Goal: Task Accomplishment & Management: Manage account settings

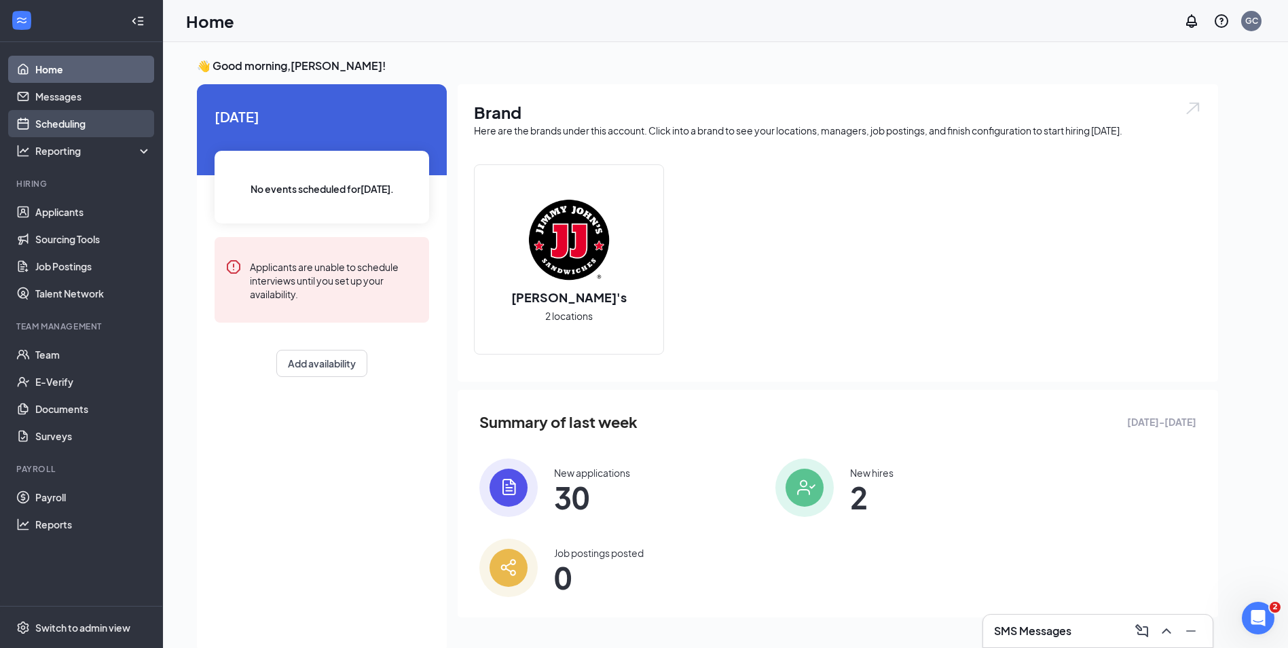
click at [65, 129] on link "Scheduling" at bounding box center [93, 123] width 116 height 27
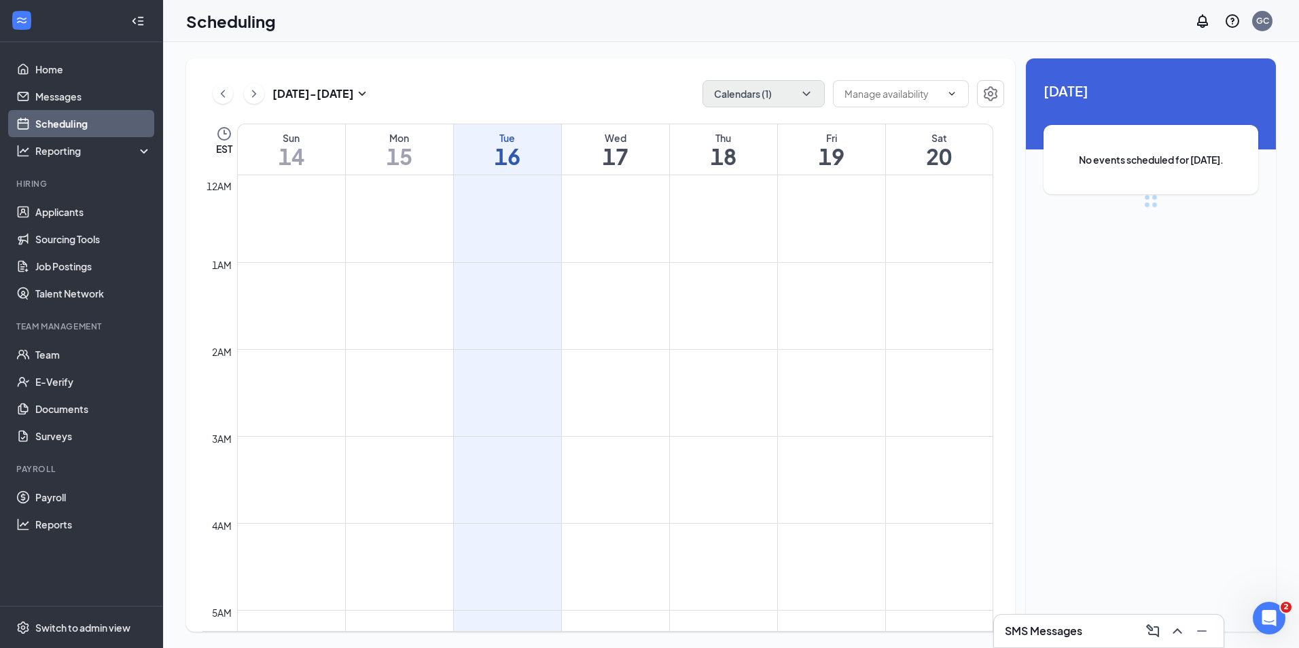
scroll to position [668, 0]
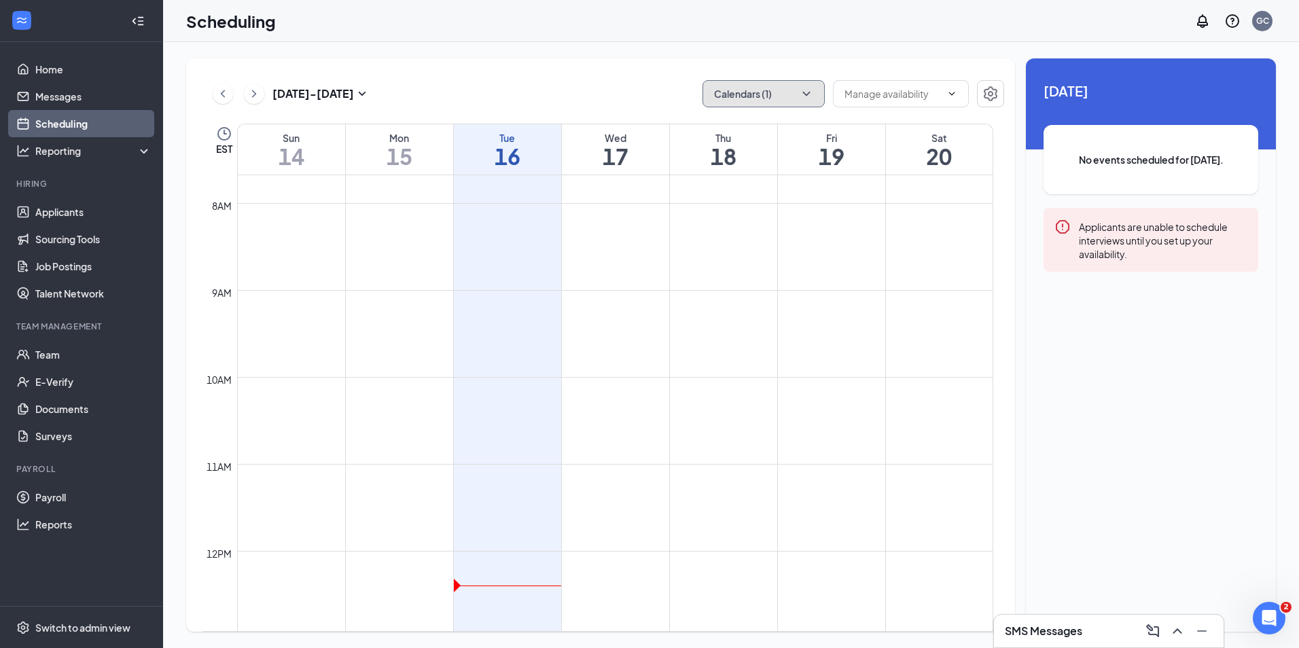
click at [795, 82] on button "Calendars (1)" at bounding box center [763, 93] width 122 height 27
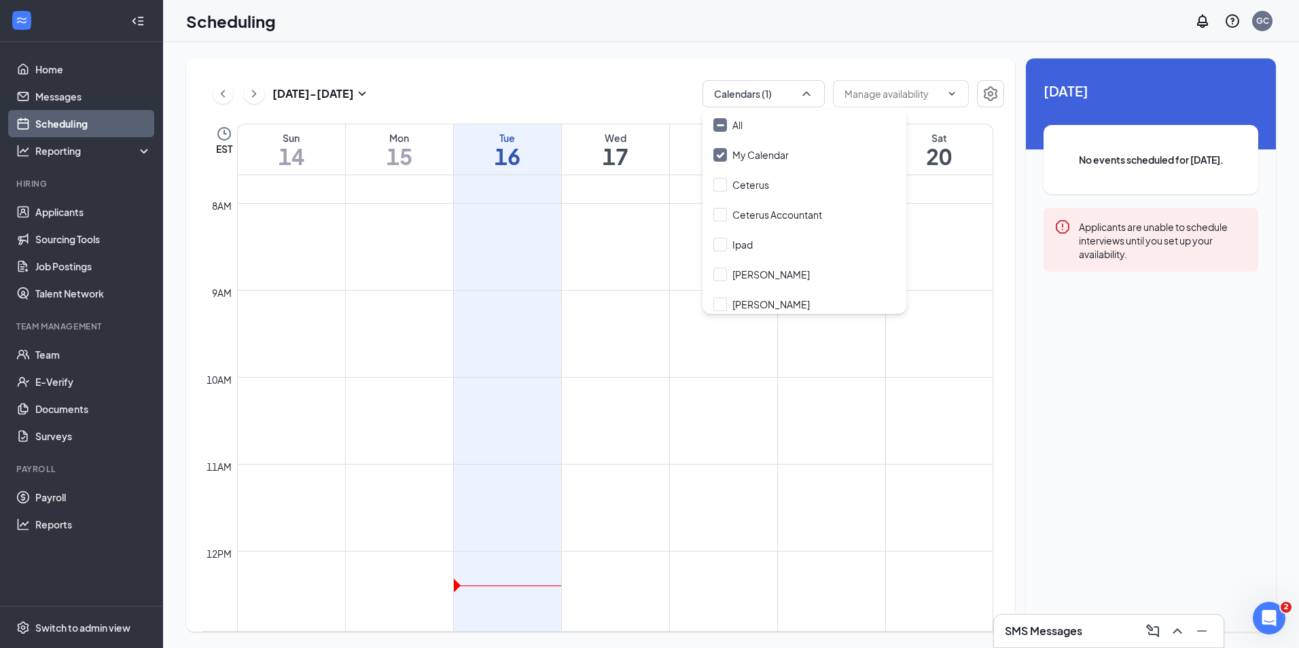
drag, startPoint x: 753, startPoint y: 271, endPoint x: 647, endPoint y: 105, distance: 196.7
click at [751, 268] on input "[PERSON_NAME]" at bounding box center [761, 275] width 96 height 14
checkbox input "true"
click at [611, 68] on div "[DATE] - [DATE] Calendars (2) EST Sun 14 Mon 15 Tue 16 Wed 17 Thu 18 Fri 19 Sat…" at bounding box center [600, 344] width 829 height 573
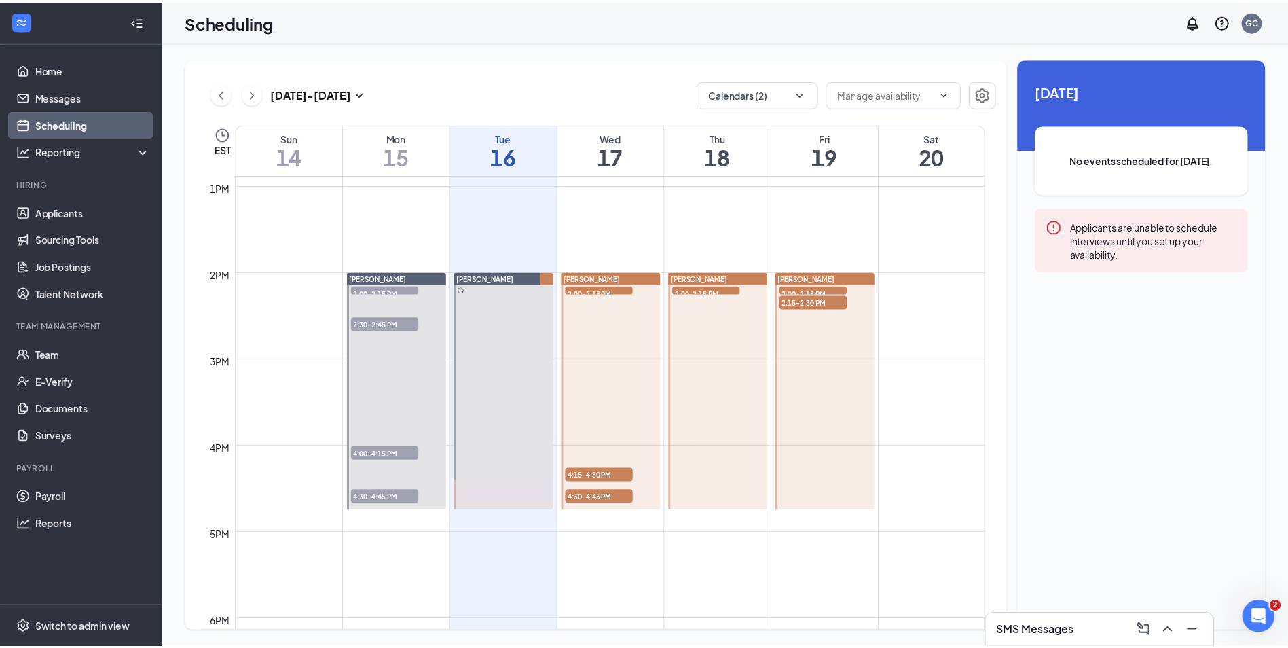
scroll to position [1143, 0]
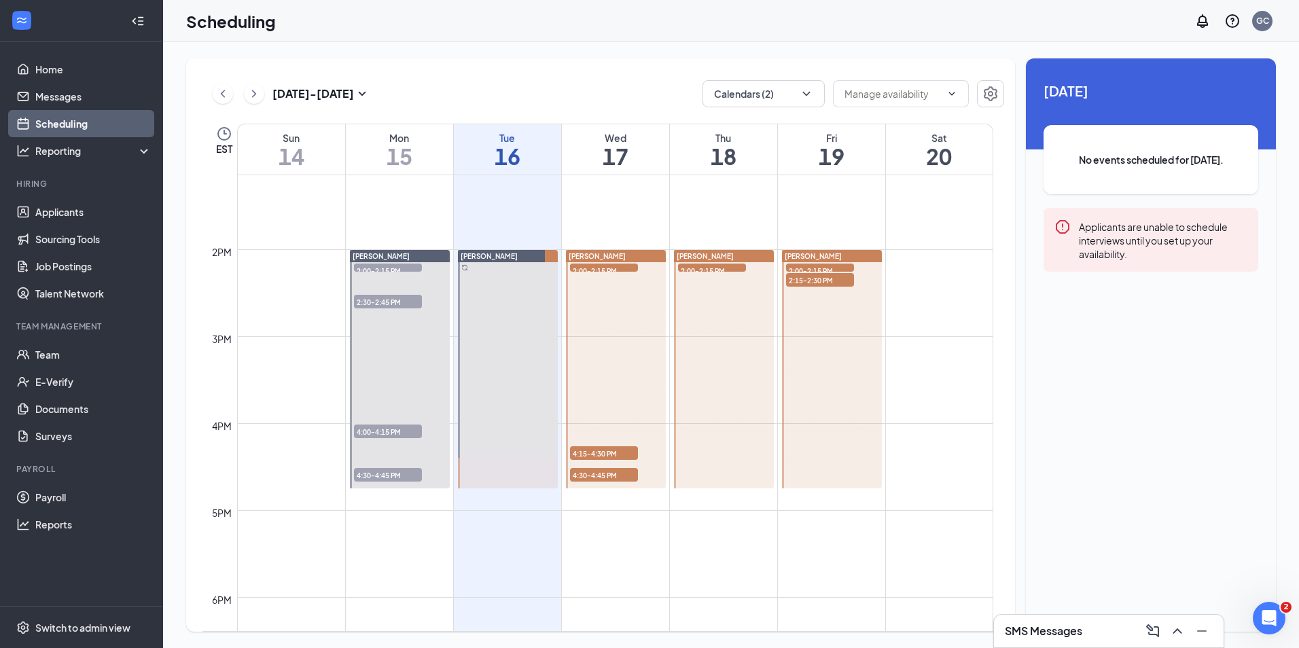
click at [614, 270] on span "2:00-2:15 PM" at bounding box center [604, 271] width 68 height 14
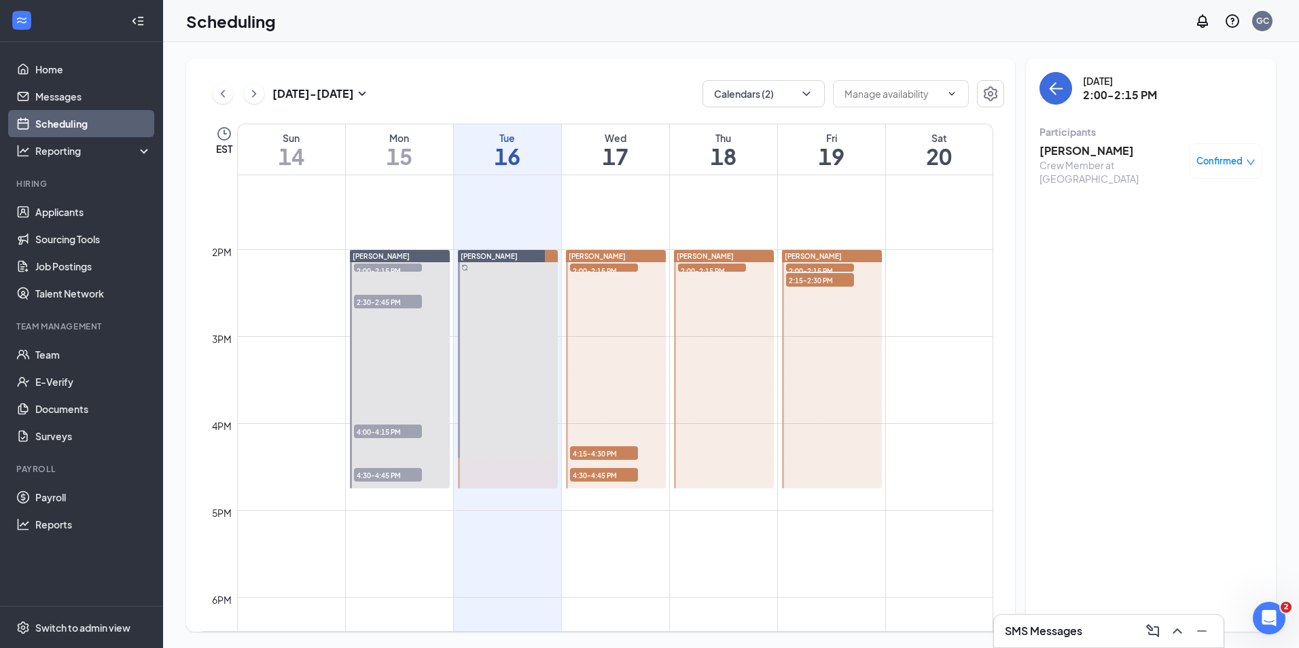
click at [621, 450] on span "4:15-4:30 PM" at bounding box center [604, 453] width 68 height 14
click at [621, 476] on span "4:30-4:45 PM" at bounding box center [604, 475] width 68 height 14
click at [560, 58] on div "[DATE] - [DATE] Calendars (2) EST Sun 14 Mon 15 Tue 16 Wed 17 Thu 18 Fri 19 Sat…" at bounding box center [600, 344] width 829 height 573
drag, startPoint x: 67, startPoint y: 213, endPoint x: 57, endPoint y: 210, distance: 9.9
click at [66, 213] on link "Applicants" at bounding box center [93, 211] width 116 height 27
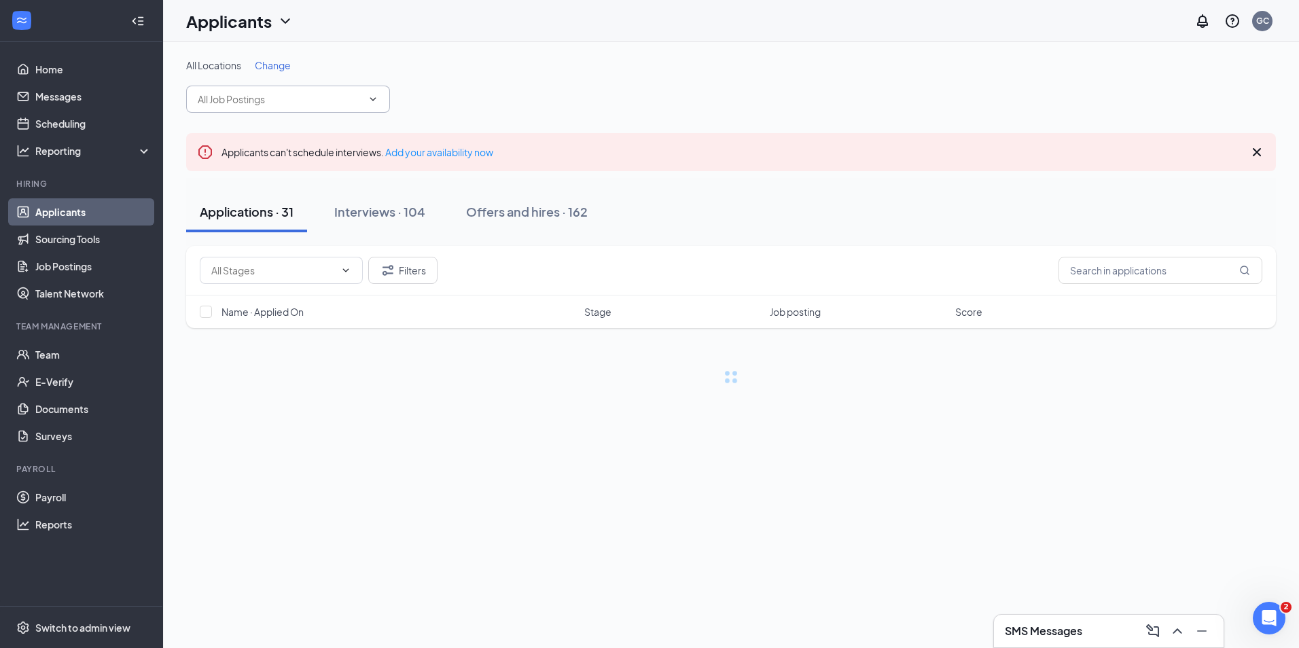
click at [284, 92] on input "text" at bounding box center [280, 99] width 164 height 15
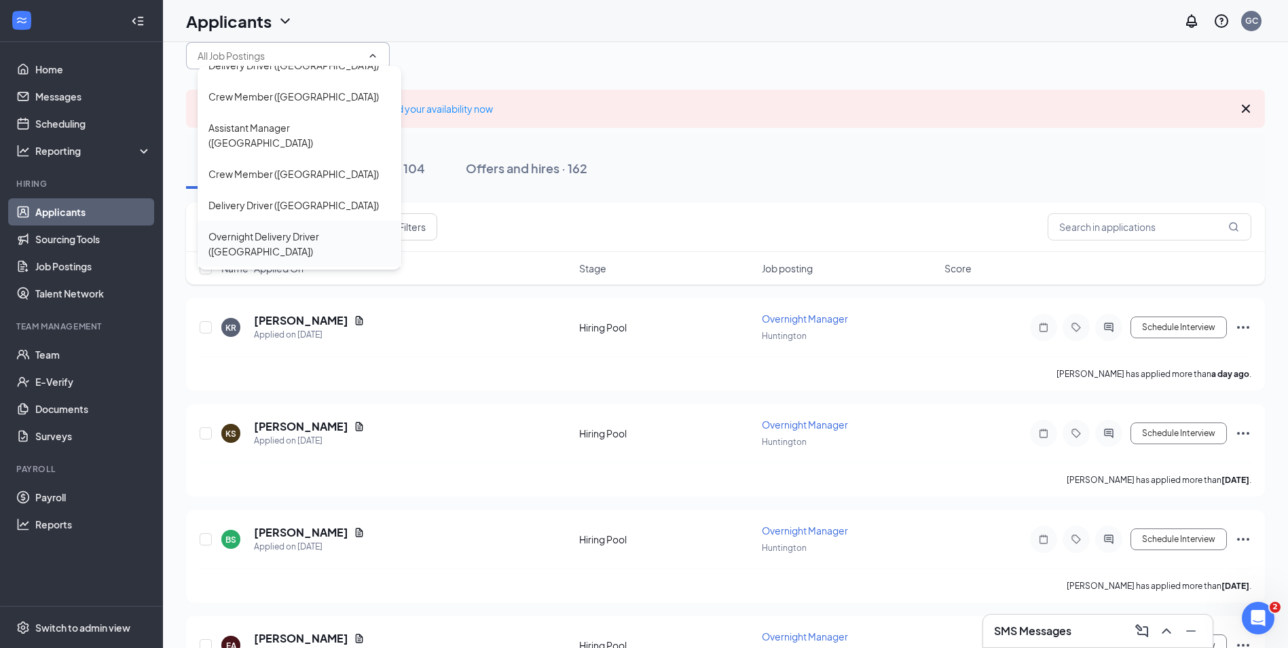
scroll to position [68, 0]
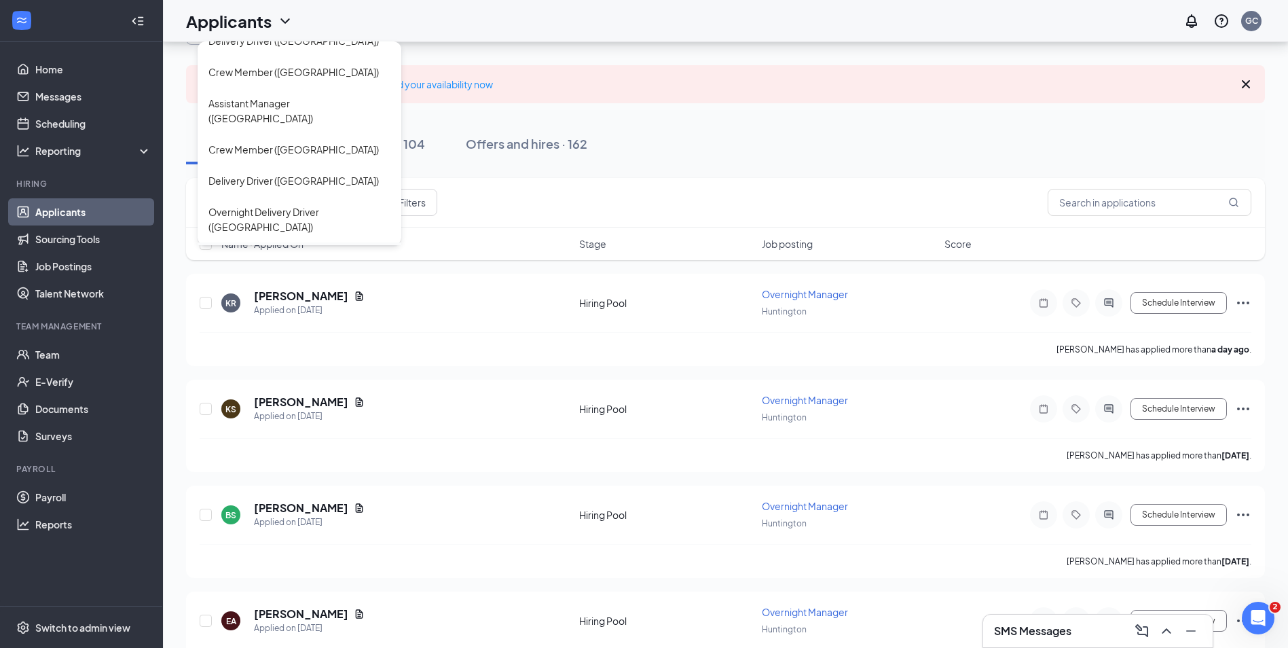
click at [318, 242] on div "Overnight Manager ([GEOGRAPHIC_DATA])" at bounding box center [300, 265] width 204 height 46
type input "Overnight Manager ([GEOGRAPHIC_DATA])"
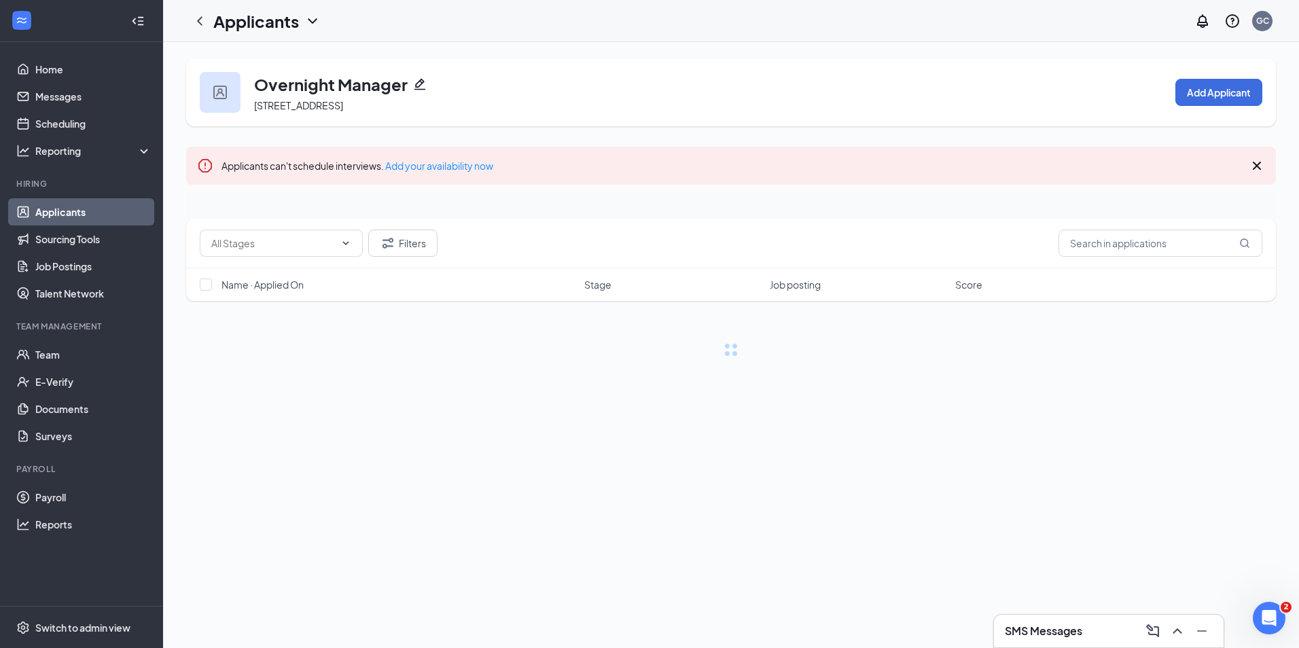
click at [691, 151] on div "Applicants can't schedule interviews. Add your availability now" at bounding box center [730, 166] width 1089 height 38
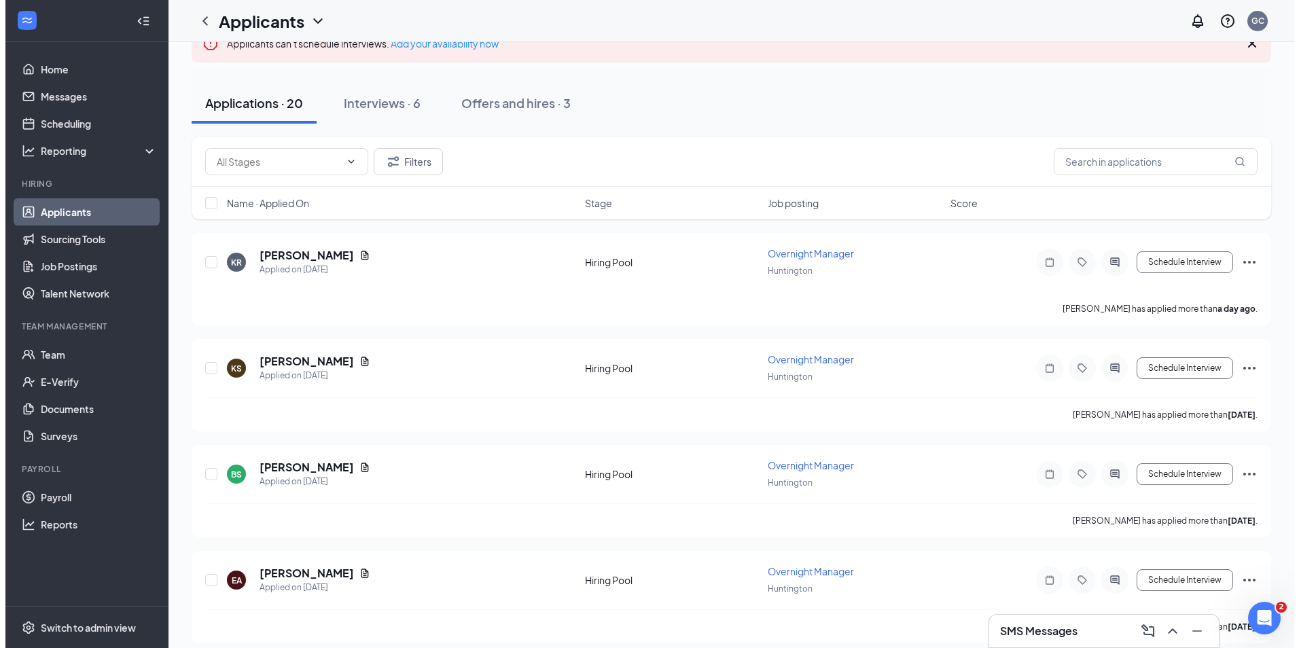
scroll to position [136, 0]
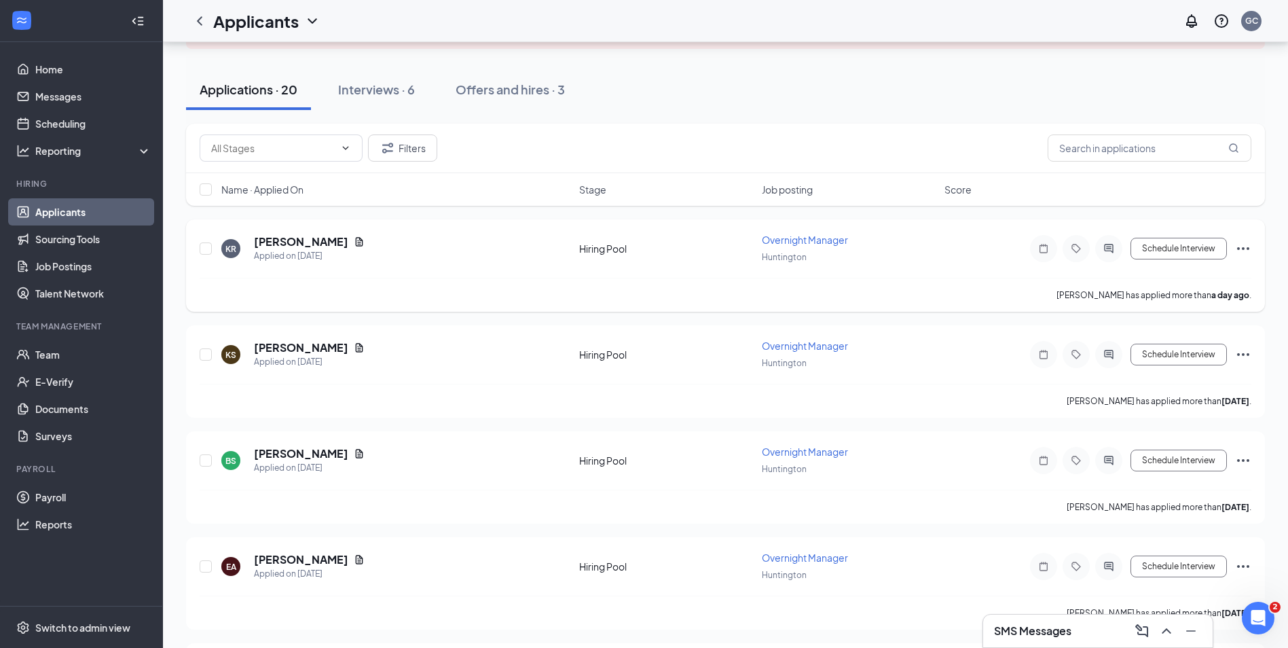
click at [787, 235] on span "Overnight Manager" at bounding box center [805, 240] width 86 height 12
click at [819, 239] on span "Overnight Manager" at bounding box center [805, 240] width 86 height 12
click at [784, 249] on div "Huntington" at bounding box center [849, 256] width 175 height 15
click at [784, 238] on span "Overnight Manager" at bounding box center [805, 240] width 86 height 12
click at [293, 242] on h5 "[PERSON_NAME]" at bounding box center [301, 241] width 94 height 15
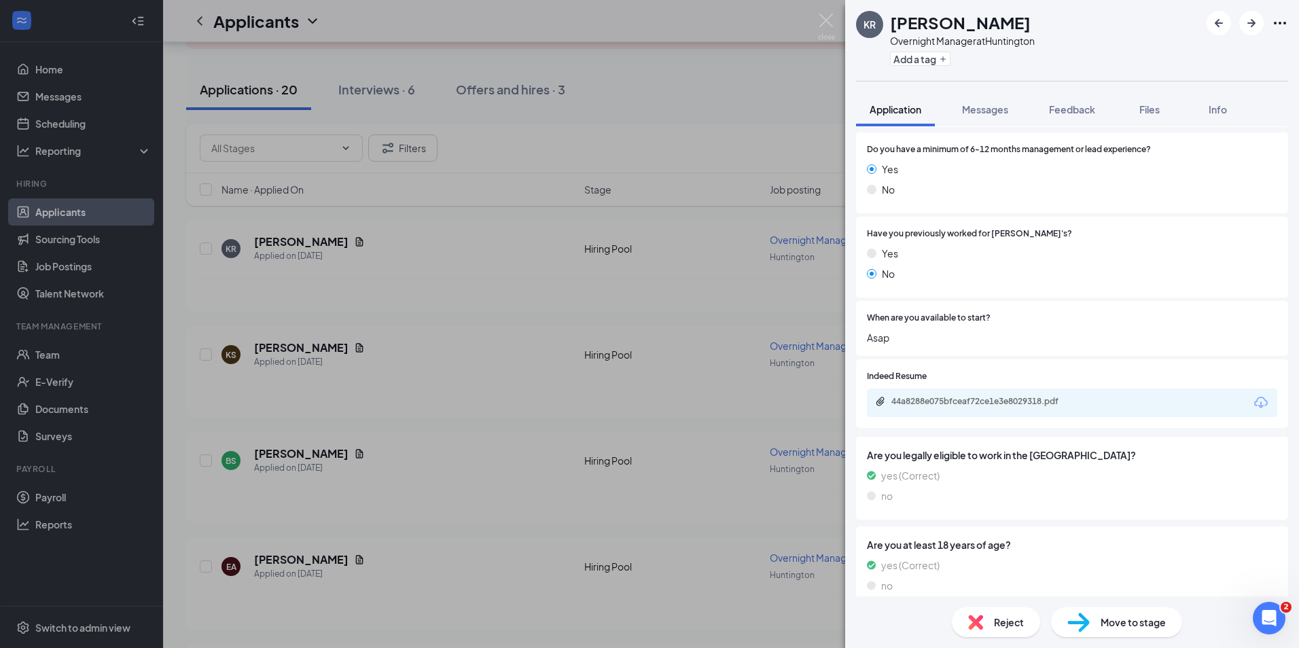
scroll to position [197, 0]
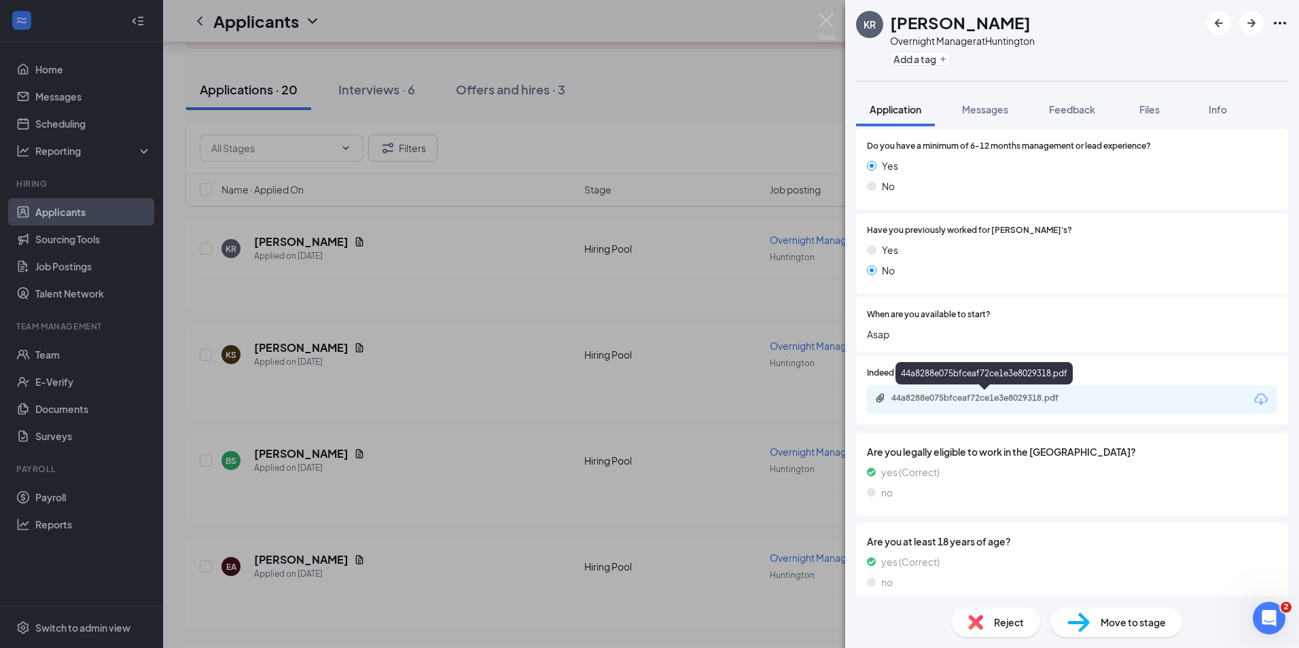
click at [967, 403] on div "44a8288e075bfceaf72ce1e3e8029318.pdf" at bounding box center [986, 398] width 190 height 11
click at [996, 625] on span "Reject" at bounding box center [1009, 622] width 30 height 15
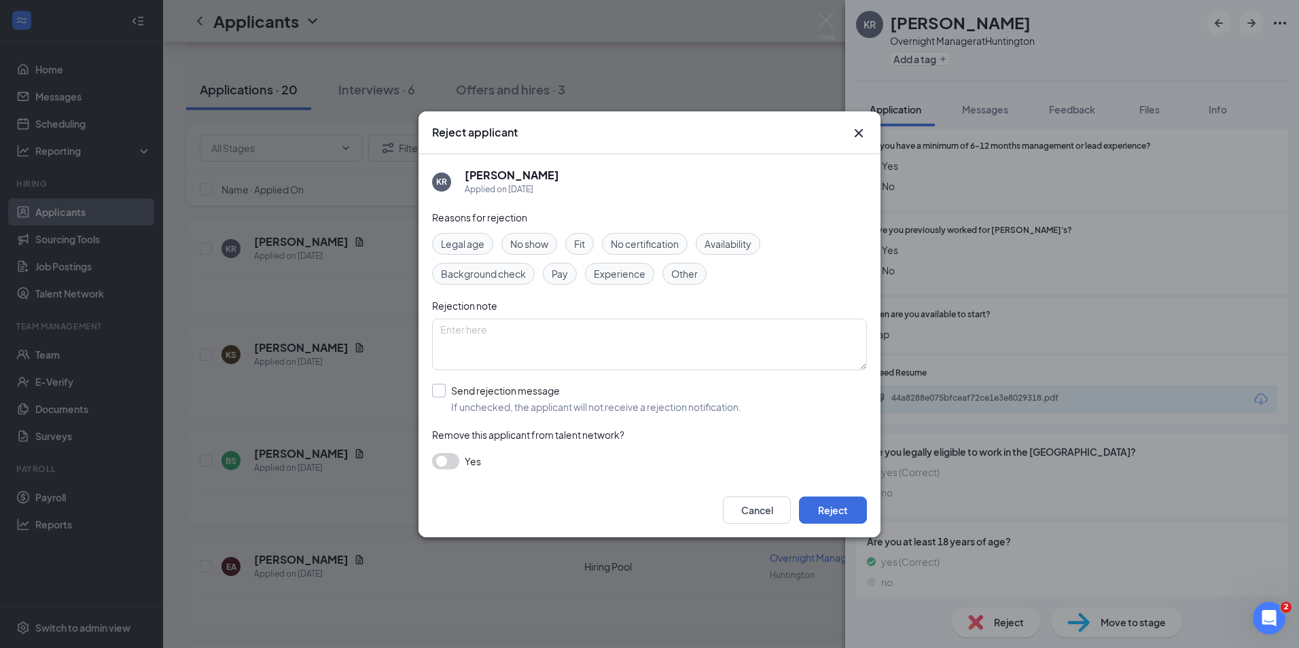
click at [552, 406] on input "Send rejection message If unchecked, the applicant will not receive a rejection…" at bounding box center [586, 399] width 309 height 30
checkbox input "true"
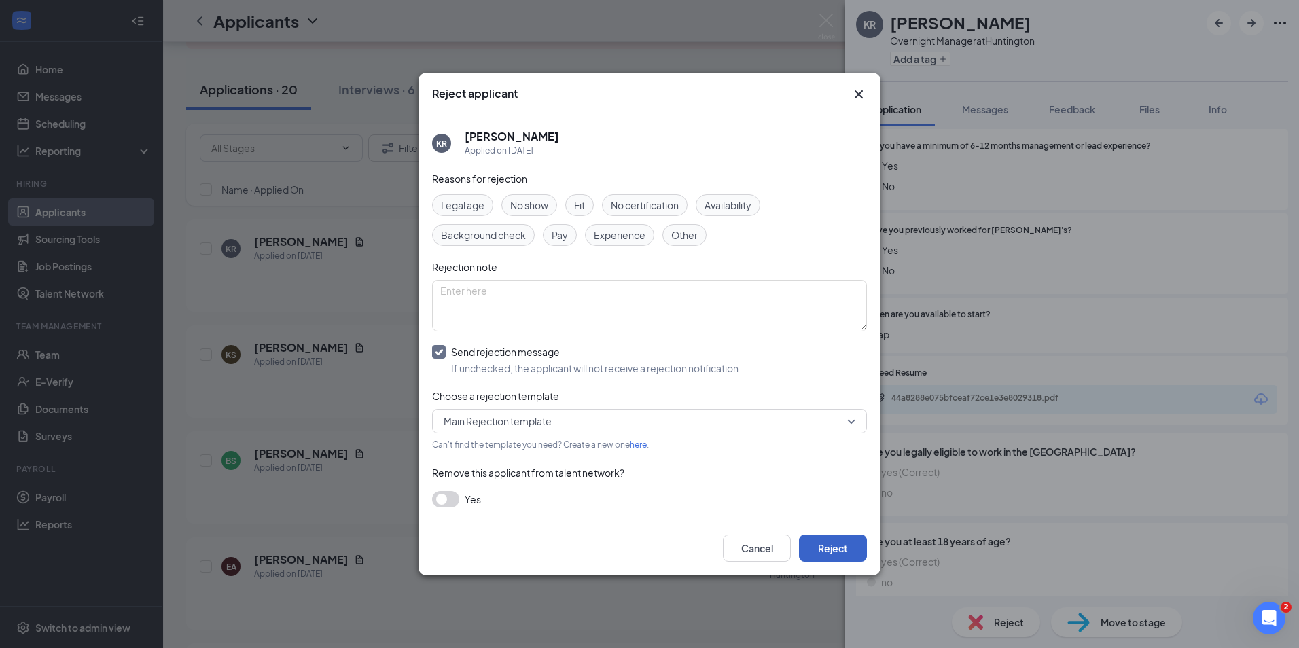
click at [847, 549] on button "Reject" at bounding box center [833, 548] width 68 height 27
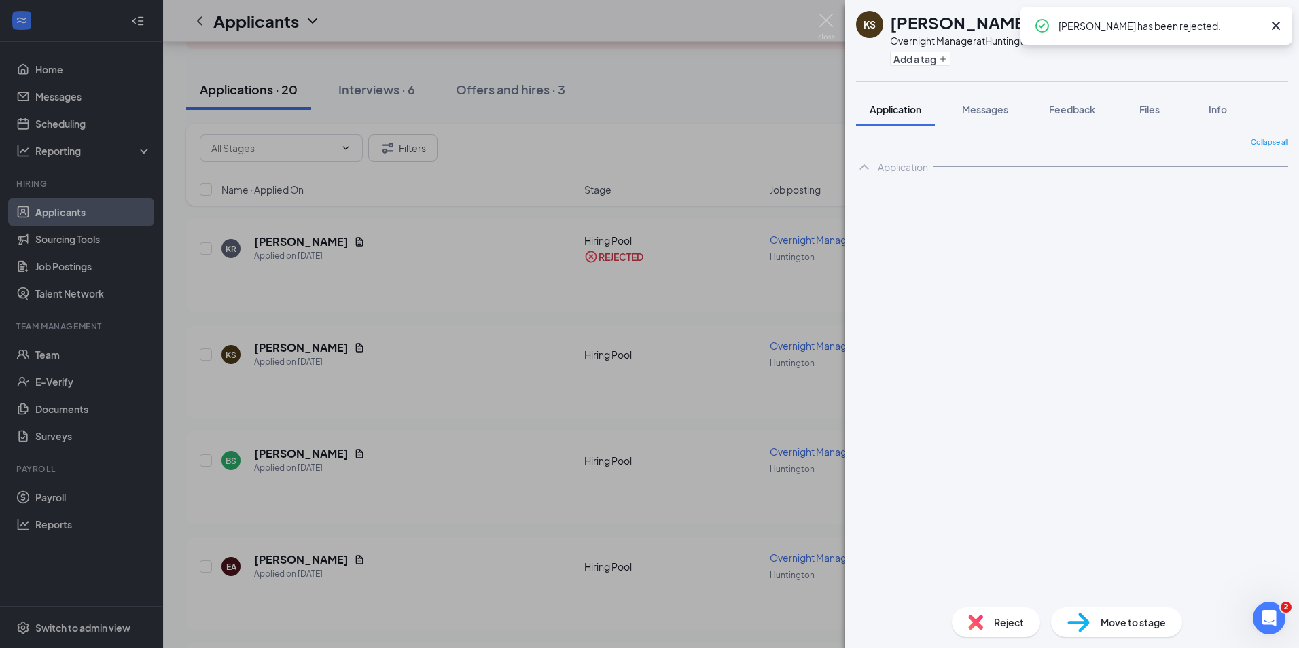
click at [1276, 27] on icon "Cross" at bounding box center [1275, 26] width 8 height 8
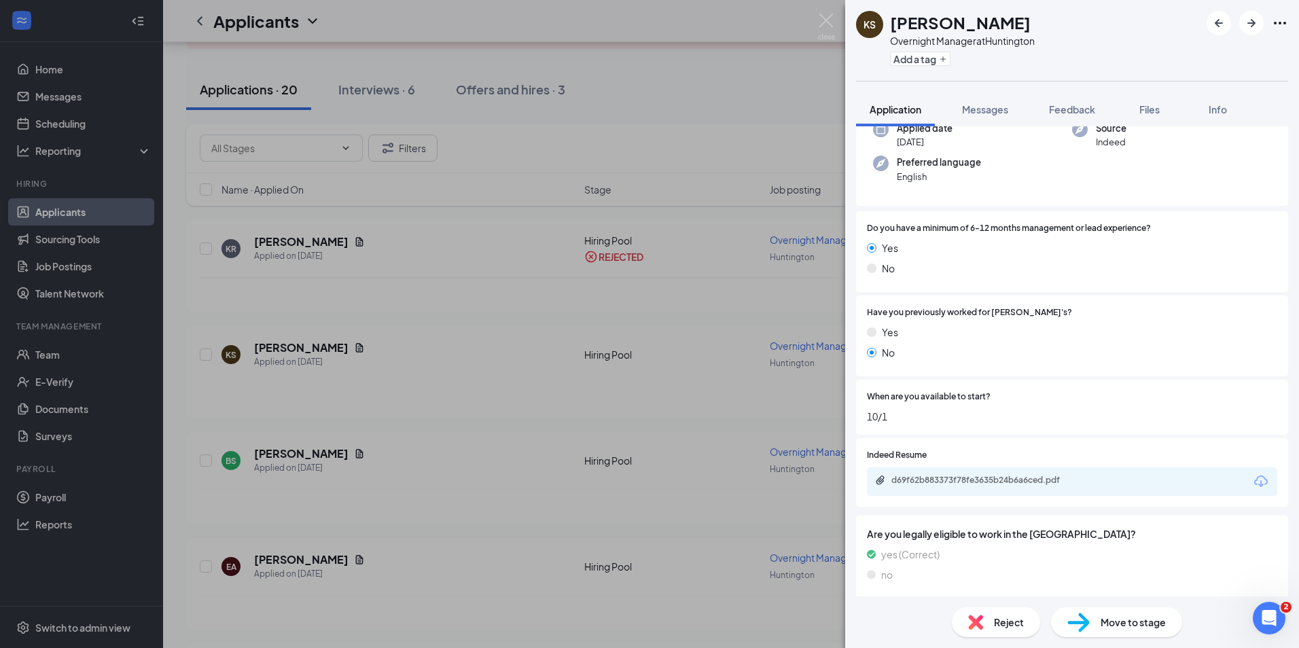
scroll to position [136, 0]
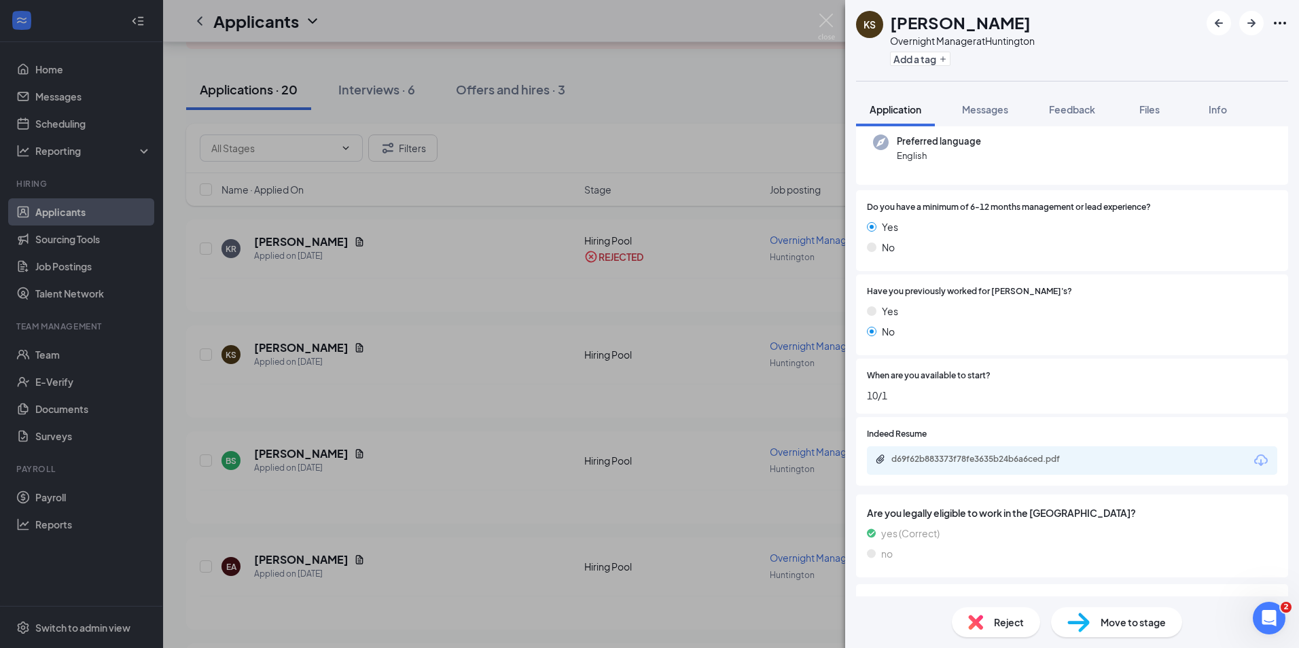
click at [981, 459] on div "d69f62b883373f78fe3635b24b6a6ced.pdf" at bounding box center [986, 459] width 190 height 11
click at [990, 613] on div "Reject" at bounding box center [996, 622] width 88 height 30
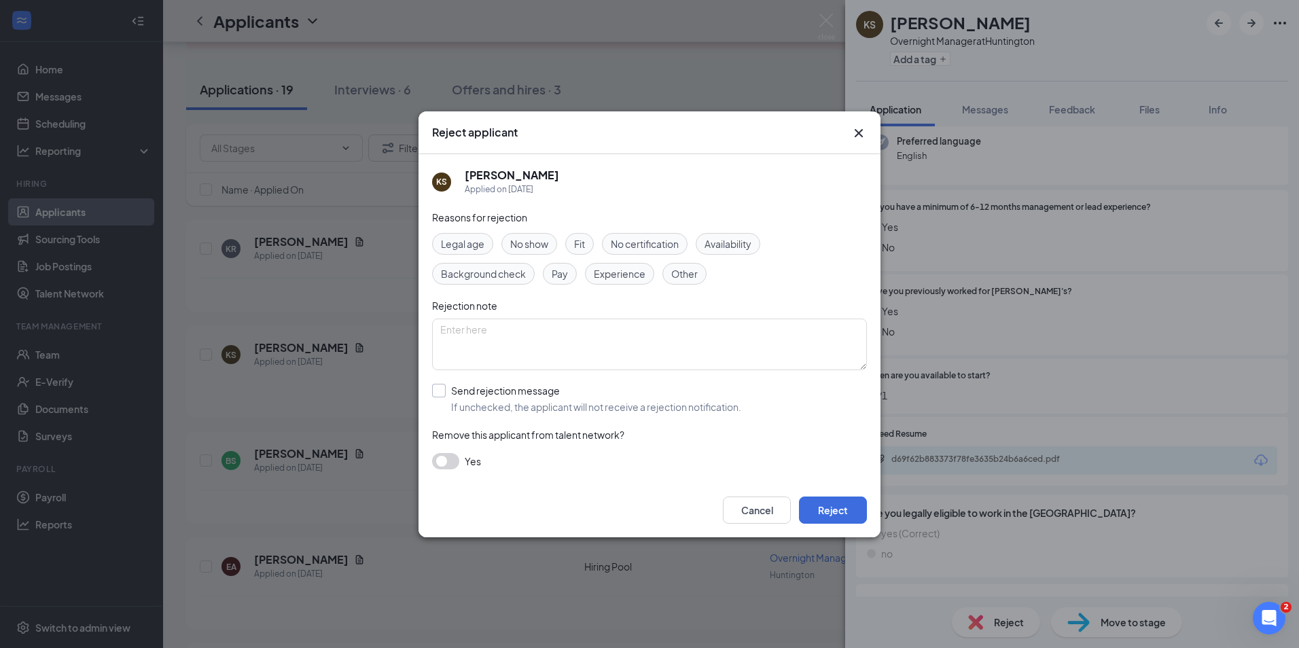
click at [490, 389] on input "Send rejection message If unchecked, the applicant will not receive a rejection…" at bounding box center [586, 399] width 309 height 30
checkbox input "true"
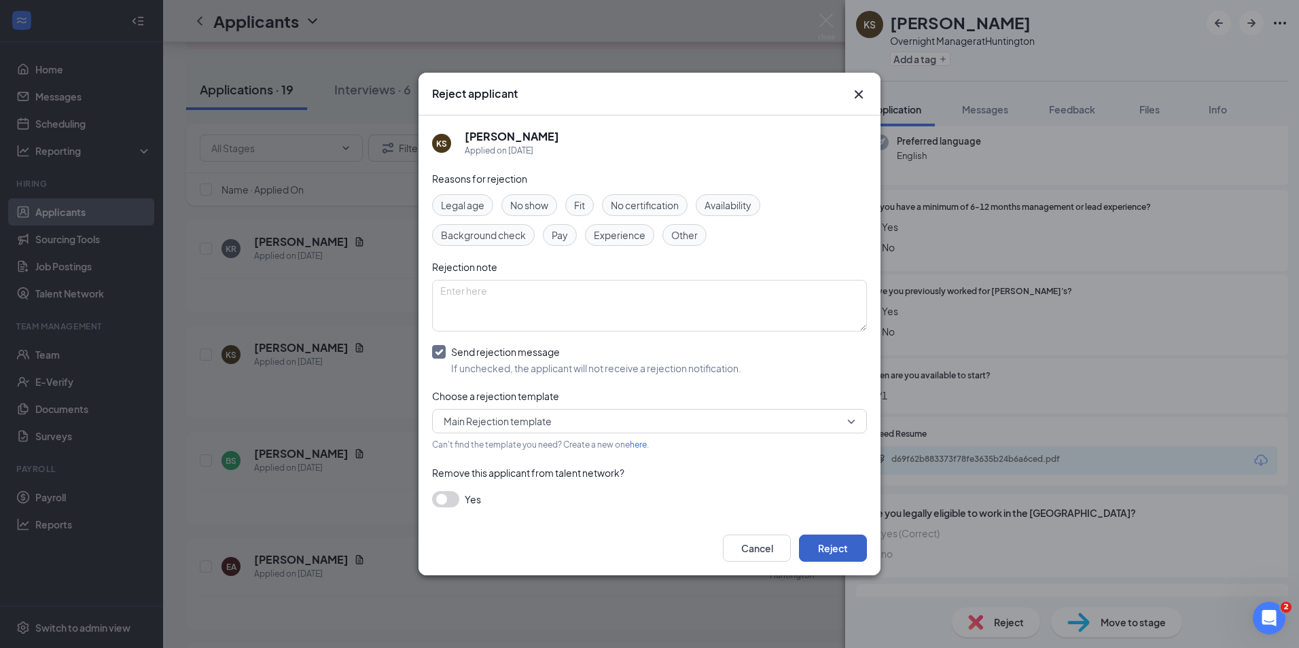
click at [844, 543] on button "Reject" at bounding box center [833, 548] width 68 height 27
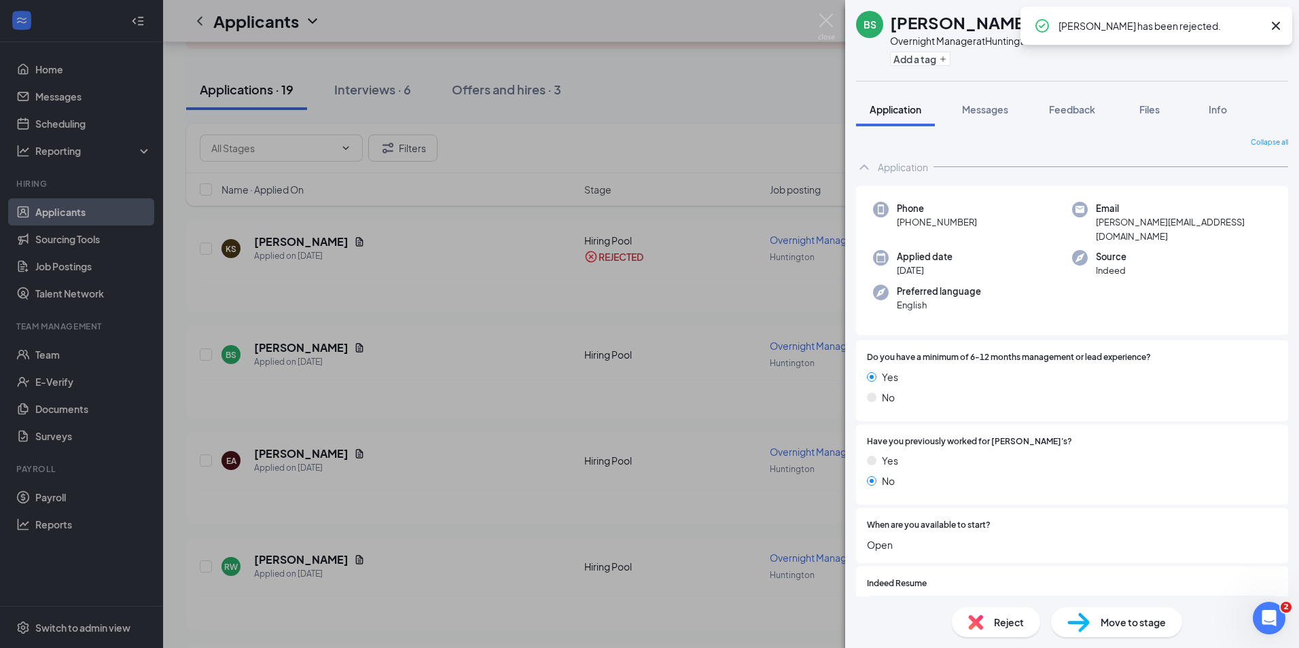
click at [1276, 26] on icon "Cross" at bounding box center [1275, 26] width 8 height 8
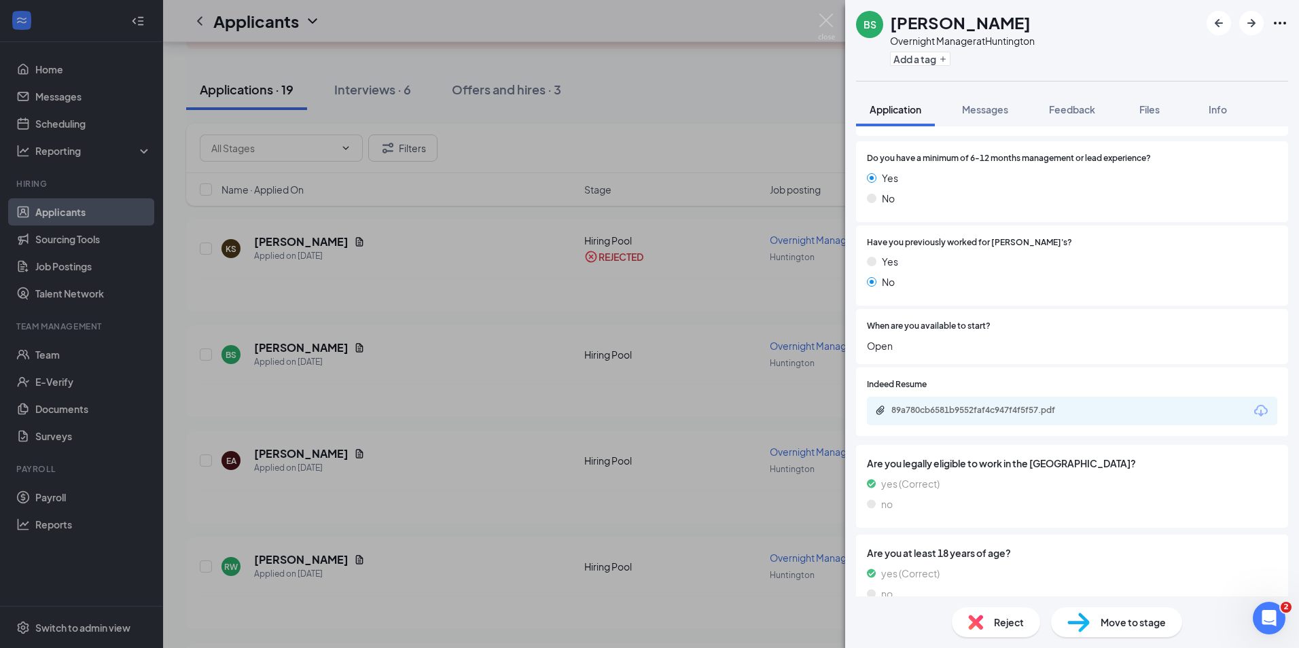
scroll to position [210, 0]
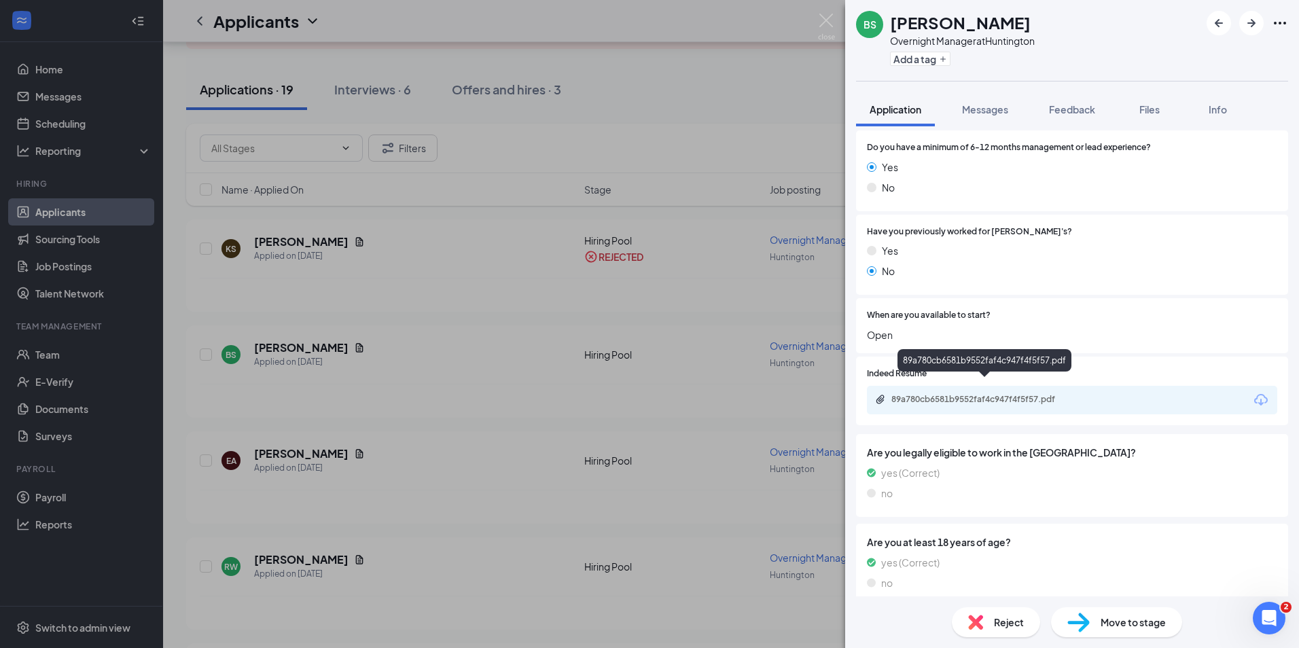
click at [954, 394] on div "89a780cb6581b9552faf4c947f4f5f57.pdf" at bounding box center [986, 399] width 190 height 11
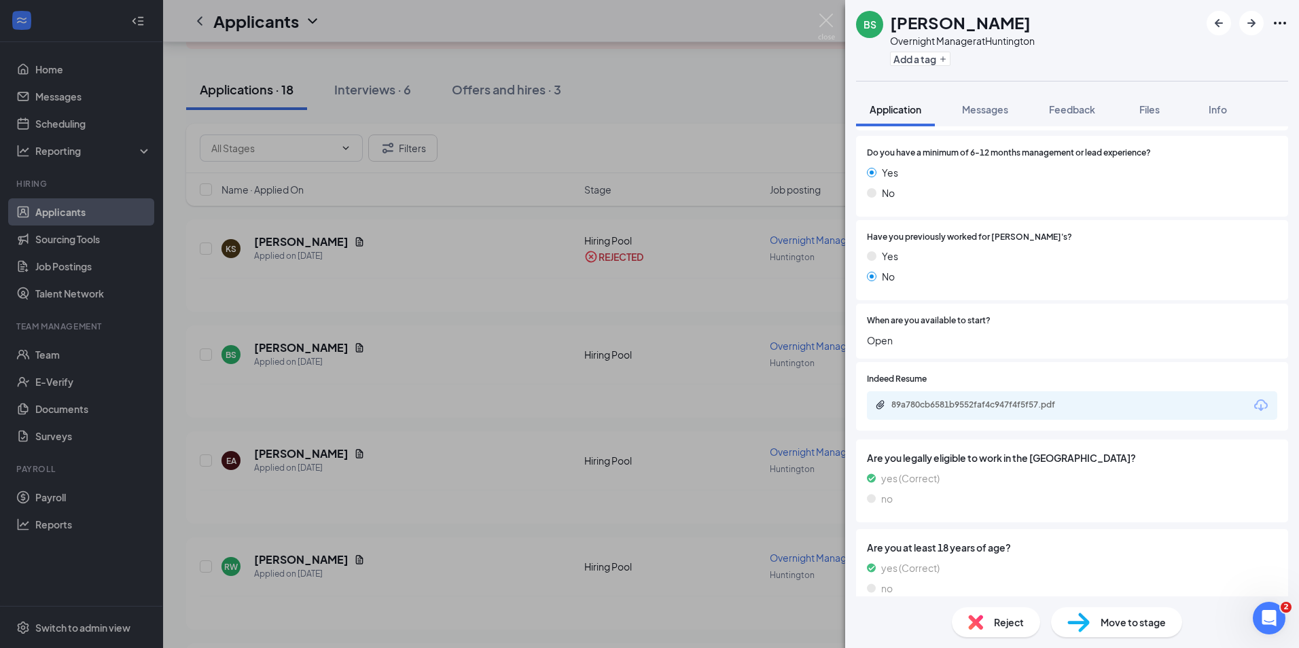
scroll to position [204, 0]
click at [1251, 25] on icon "ArrowRight" at bounding box center [1251, 23] width 16 height 16
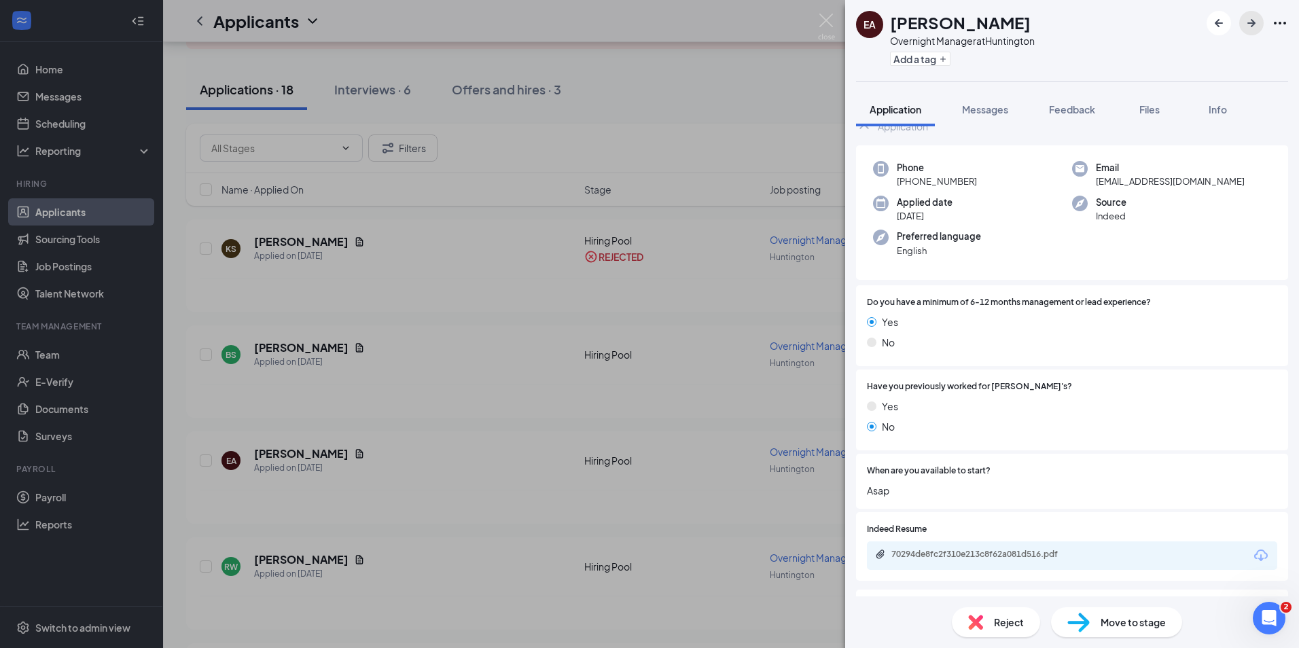
scroll to position [129, 0]
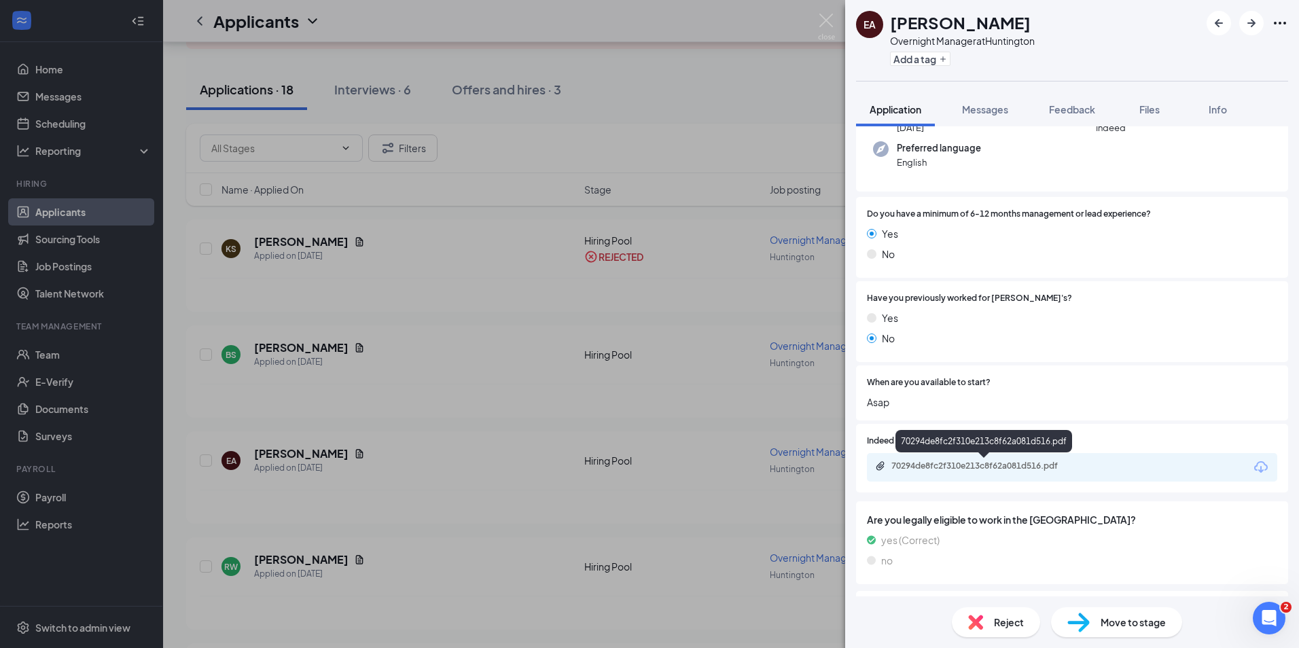
click at [927, 468] on div "70294de8fc2f310e213c8f62a081d516.pdf" at bounding box center [986, 465] width 190 height 11
click at [1005, 617] on span "Reject" at bounding box center [1009, 622] width 30 height 15
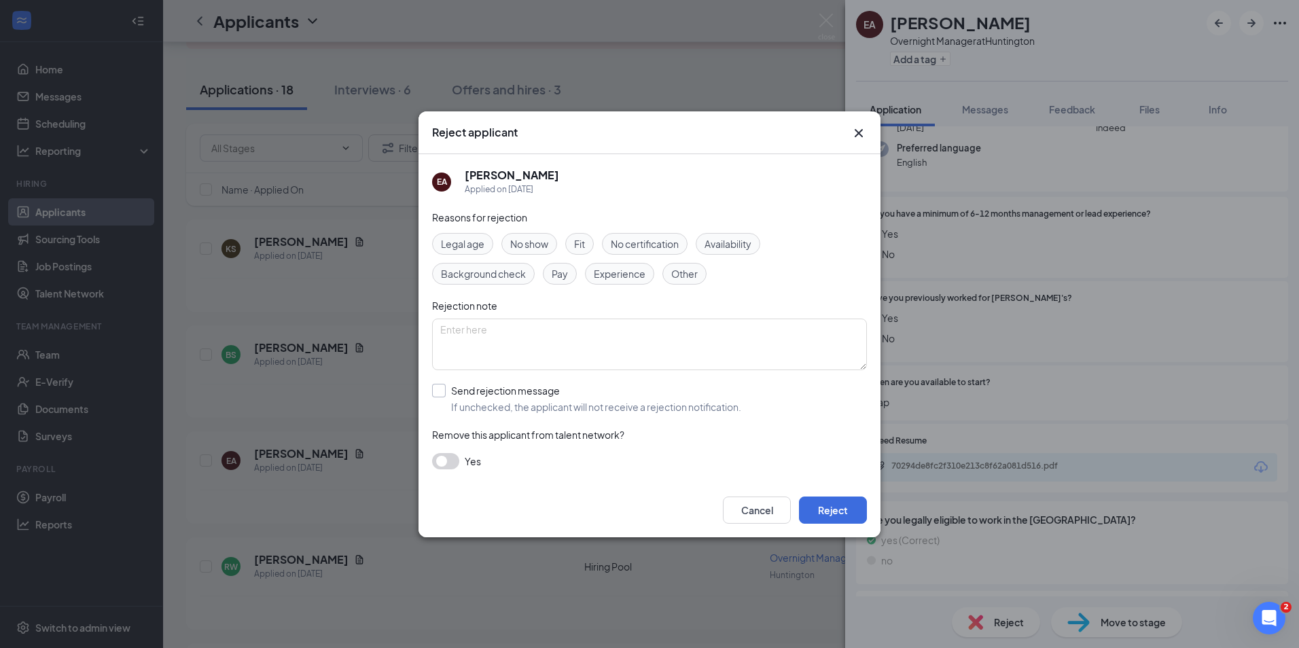
click at [492, 396] on input "Send rejection message If unchecked, the applicant will not receive a rejection…" at bounding box center [586, 399] width 309 height 30
checkbox input "true"
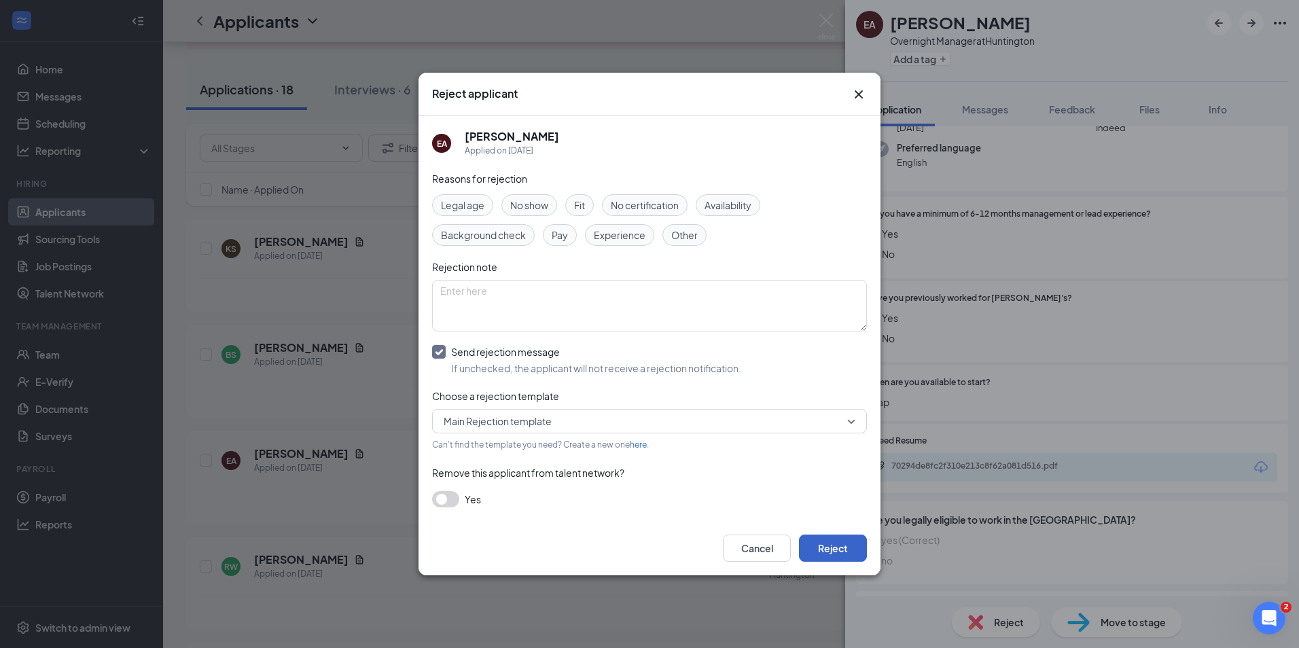
click at [843, 546] on button "Reject" at bounding box center [833, 548] width 68 height 27
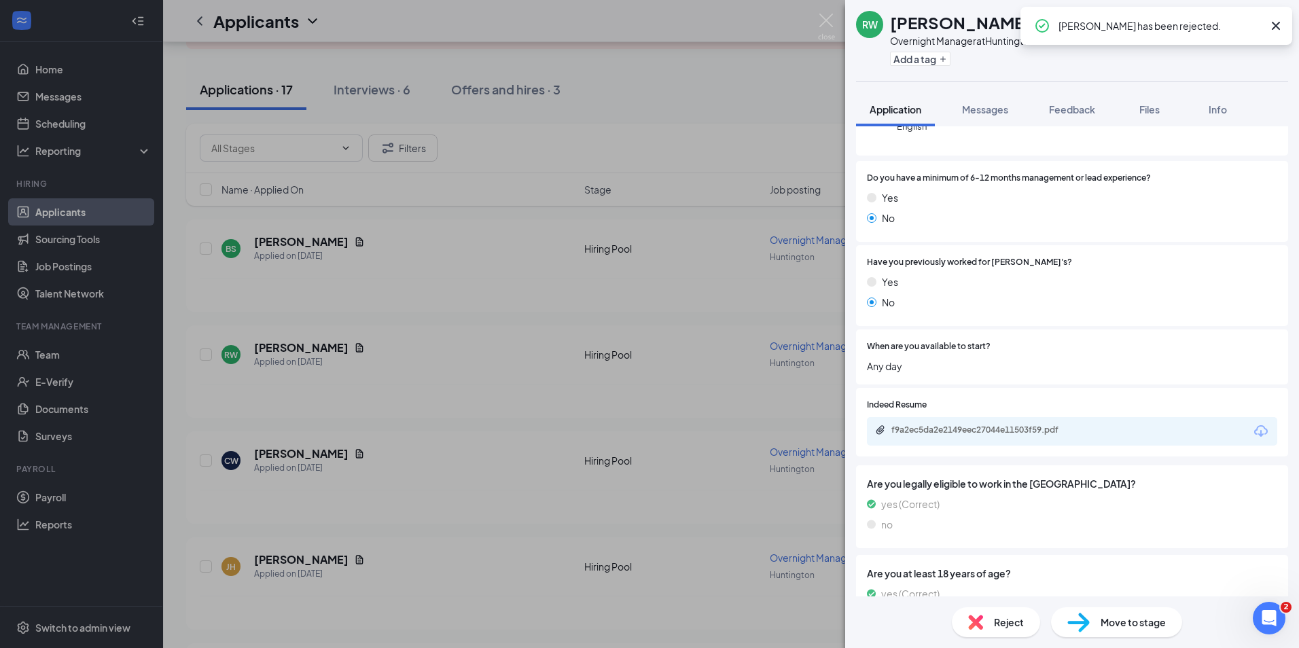
scroll to position [184, 0]
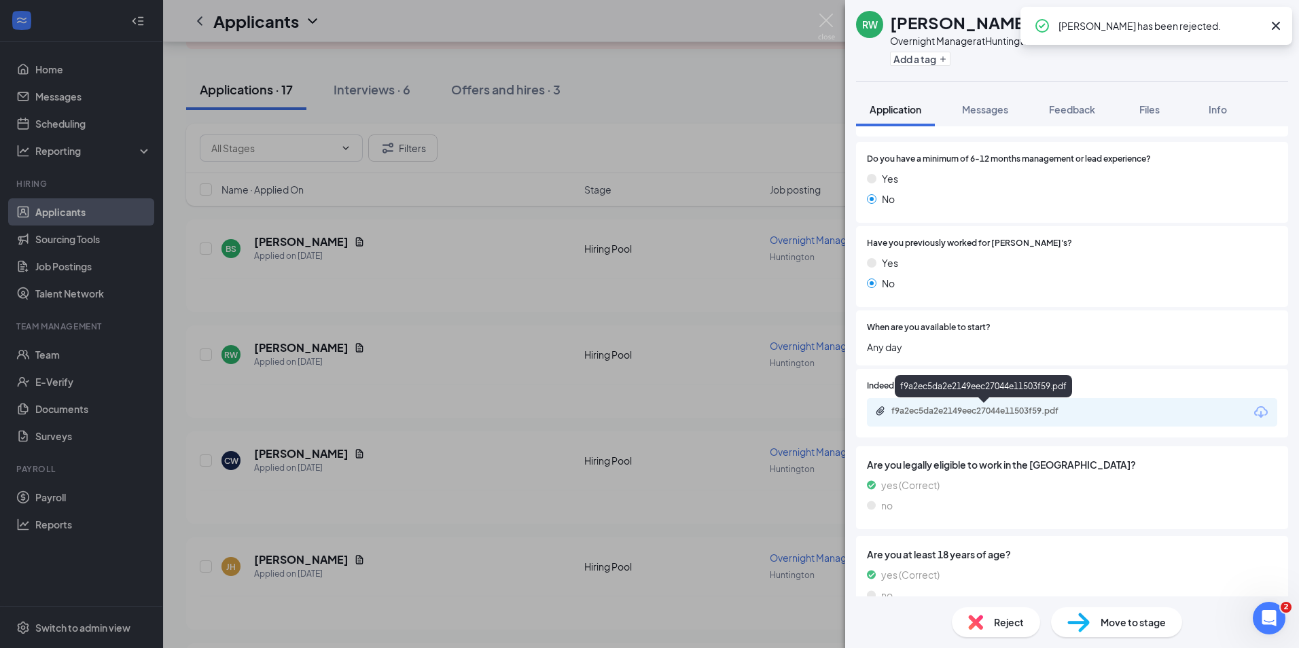
click at [947, 399] on div "f9a2ec5da2e2149eec27044e11503f59.pdf" at bounding box center [983, 389] width 177 height 28
click at [949, 405] on div "f9a2ec5da2e2149eec27044e11503f59.pdf" at bounding box center [986, 410] width 190 height 11
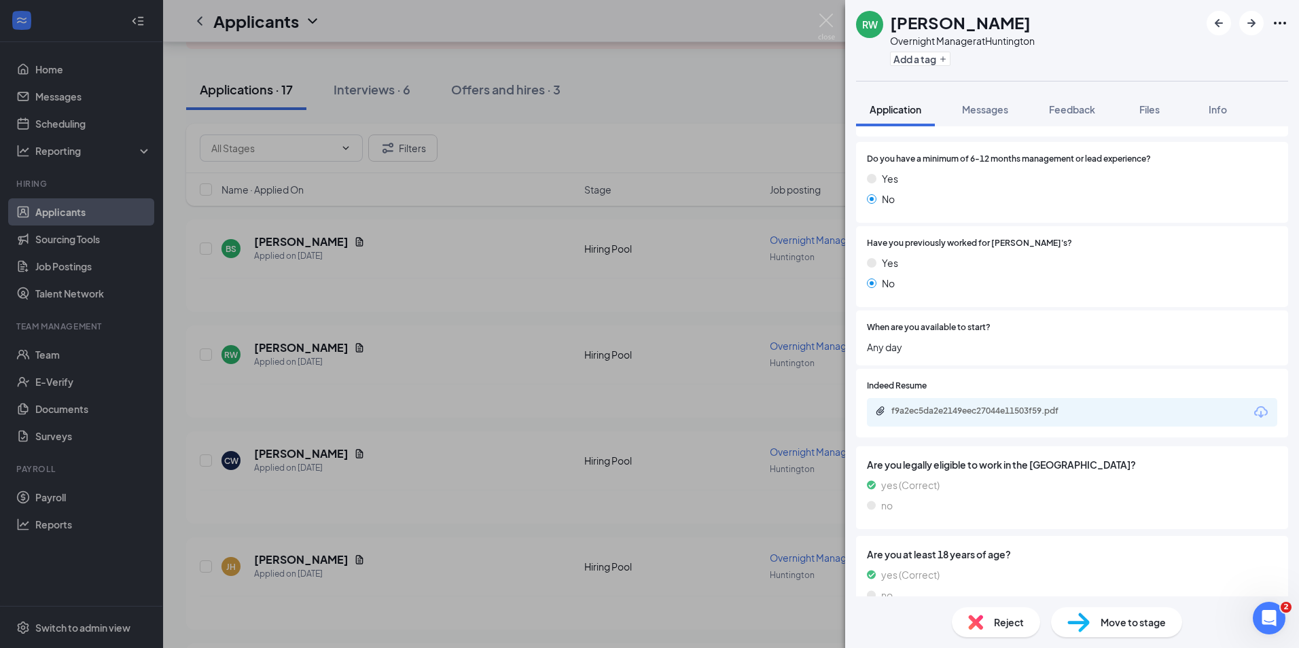
click at [1010, 620] on span "Reject" at bounding box center [1009, 622] width 30 height 15
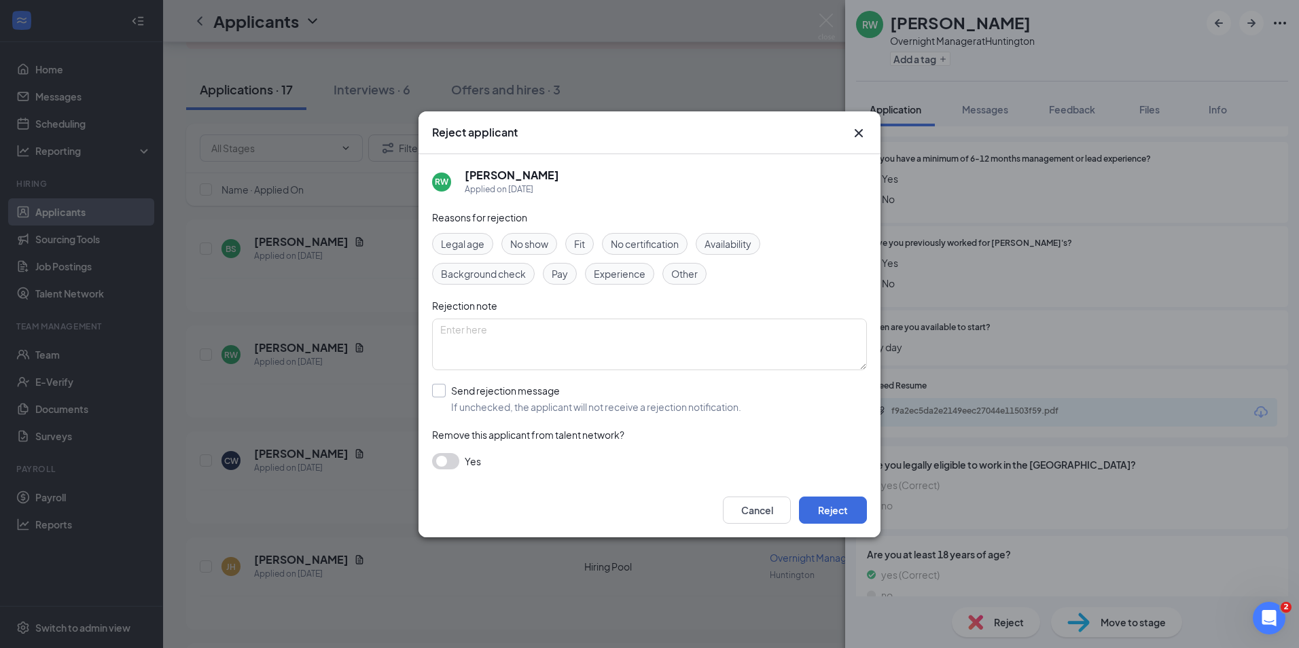
click at [645, 411] on input "Send rejection message If unchecked, the applicant will not receive a rejection…" at bounding box center [586, 399] width 309 height 30
checkbox input "true"
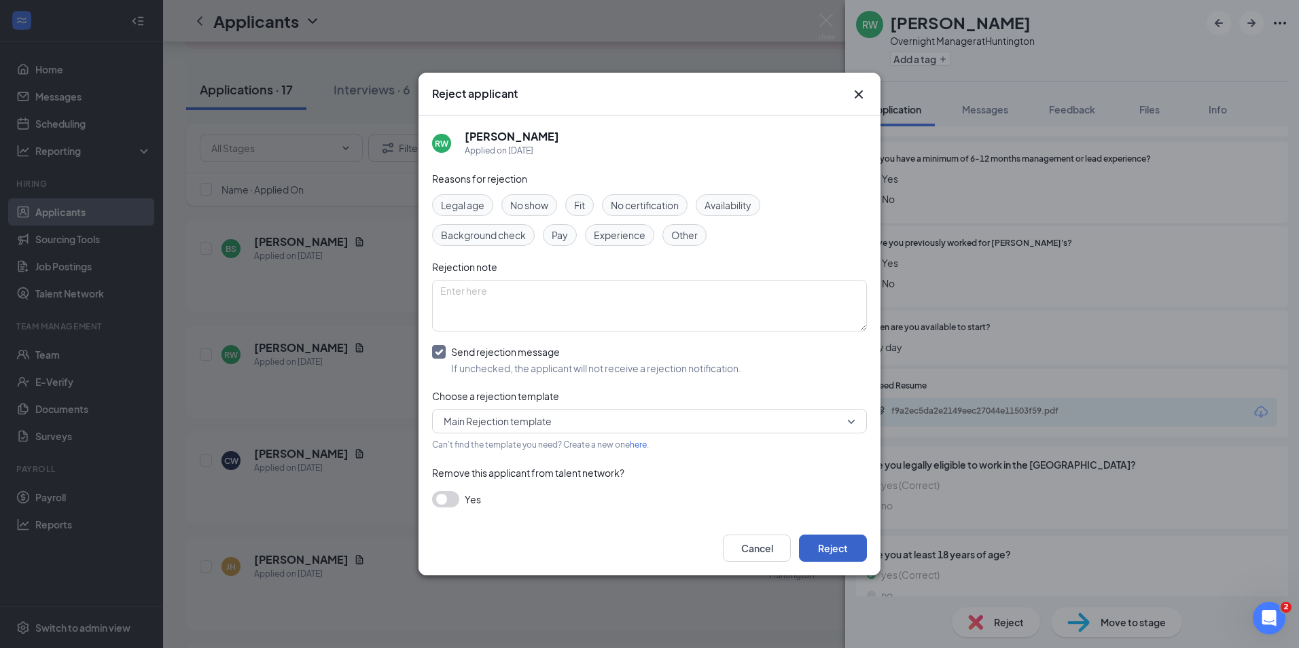
click at [827, 544] on button "Reject" at bounding box center [833, 548] width 68 height 27
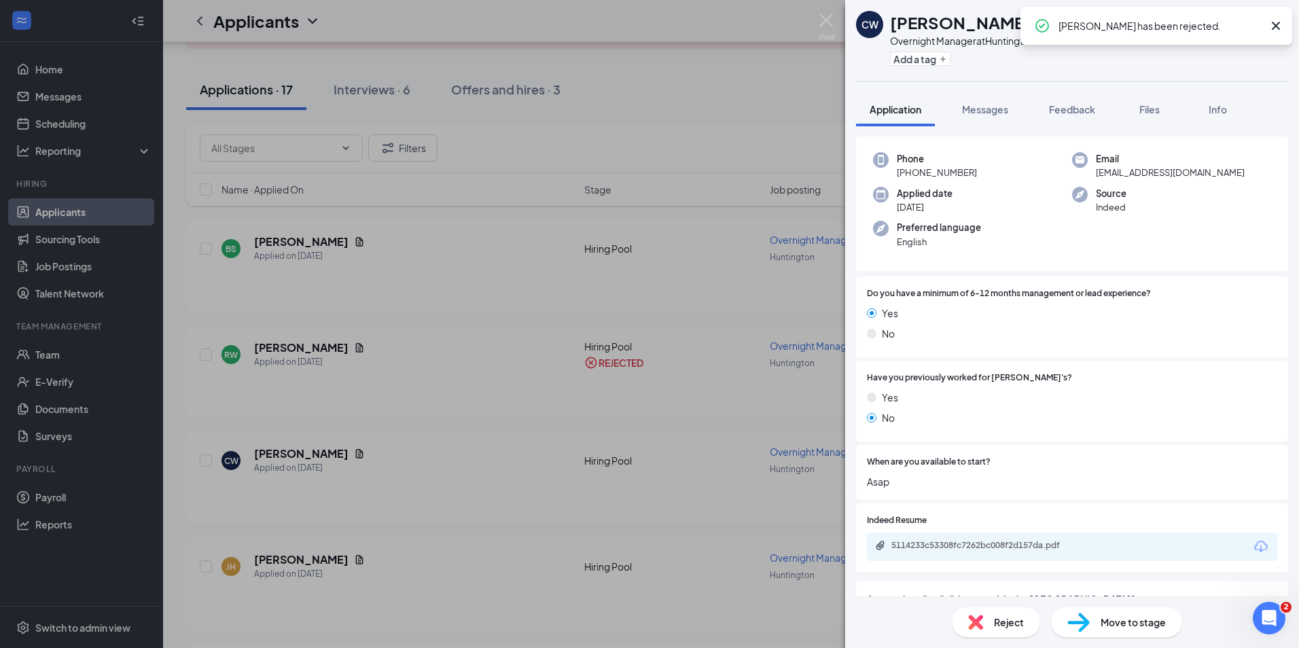
scroll to position [136, 0]
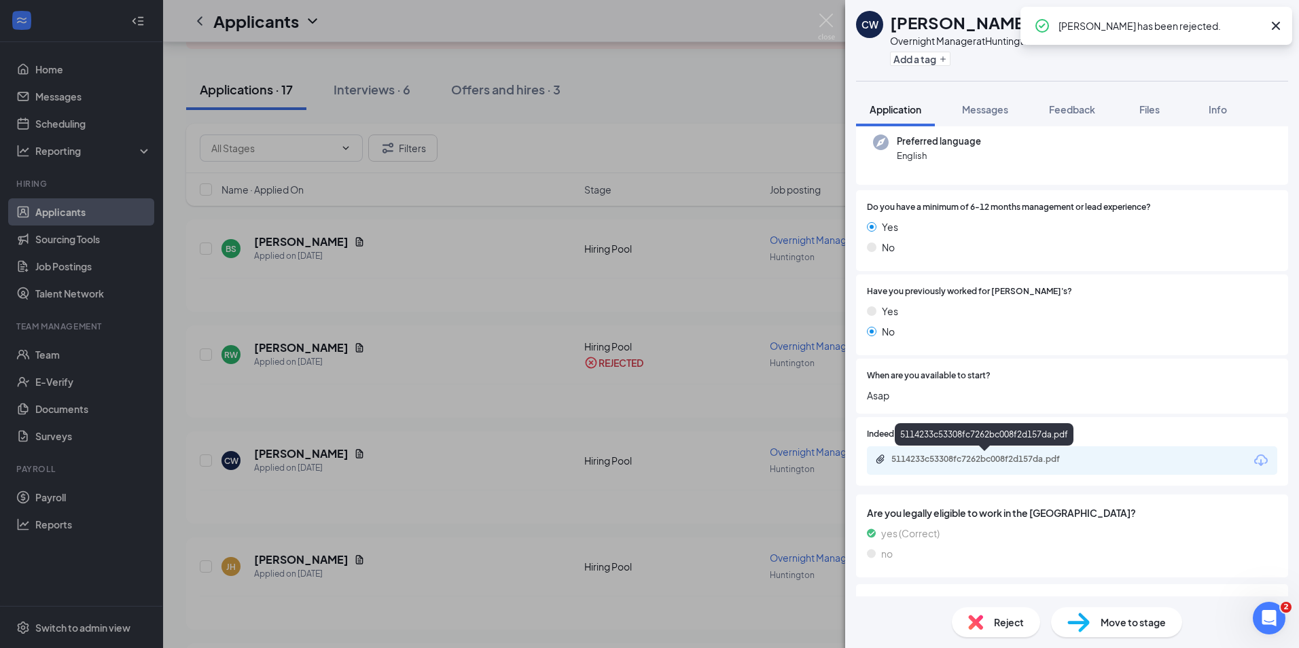
click at [971, 463] on div "5114233c53308fc7262bc008f2d157da.pdf" at bounding box center [986, 459] width 190 height 11
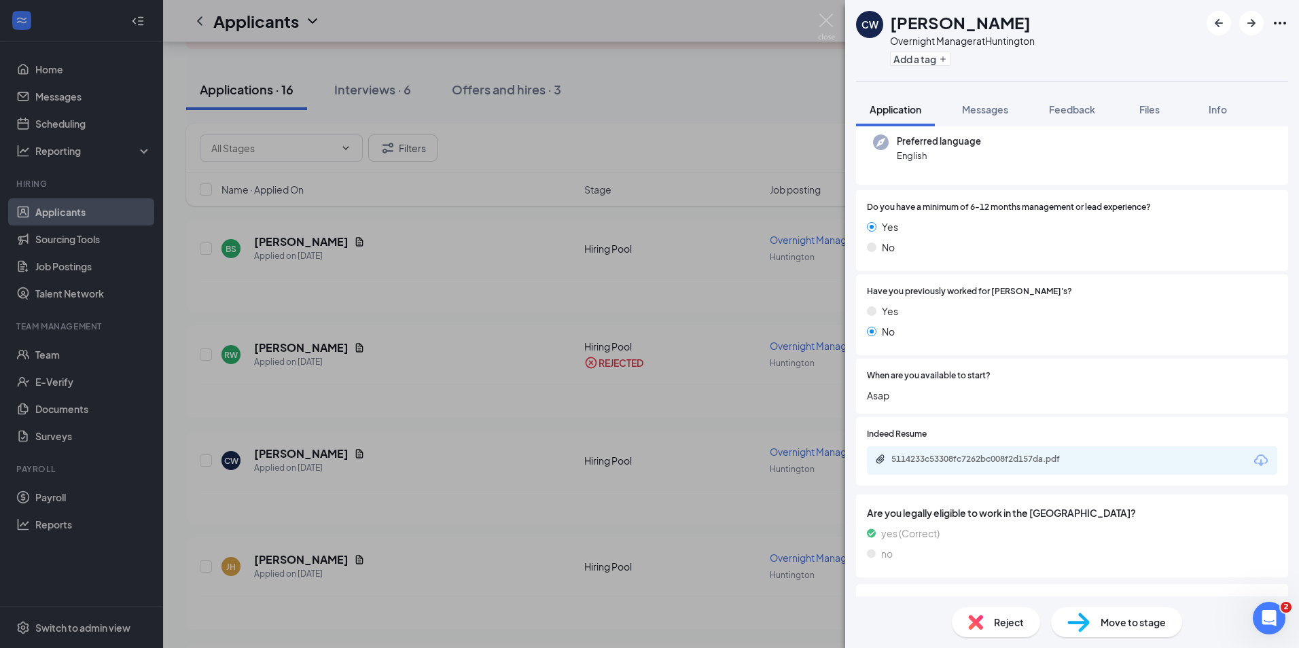
click at [1113, 630] on div "Move to stage" at bounding box center [1116, 622] width 131 height 30
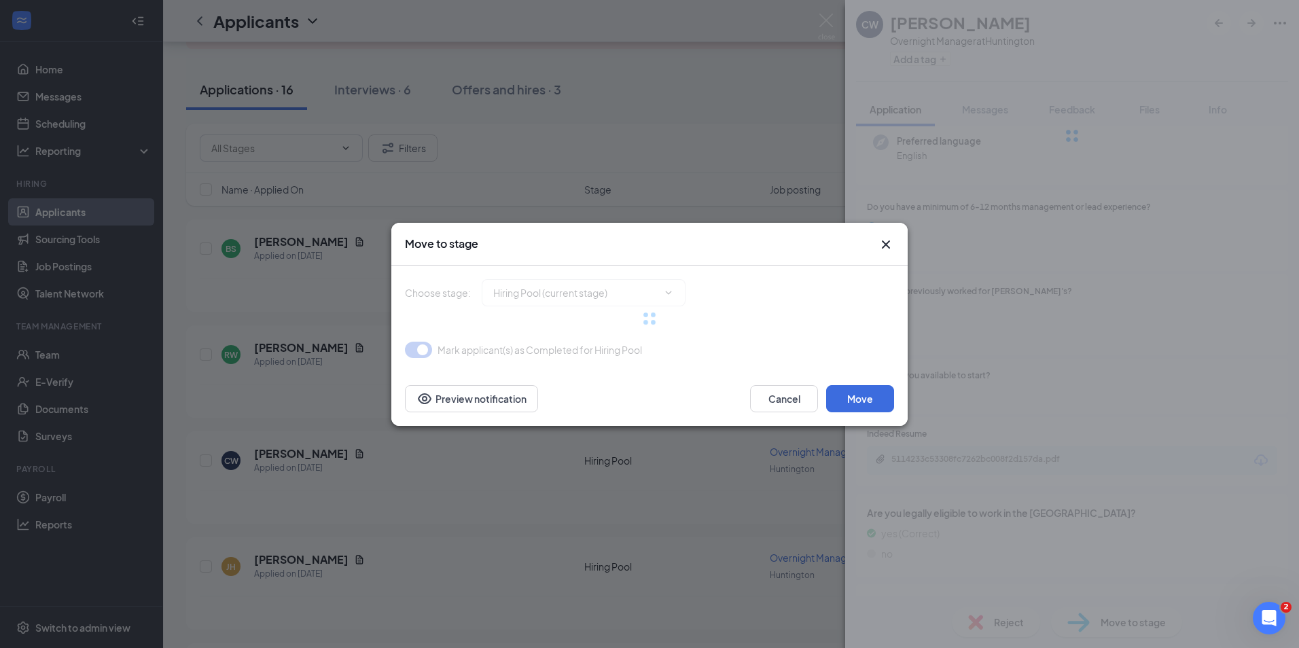
type input "Onsite Interview (next stage)"
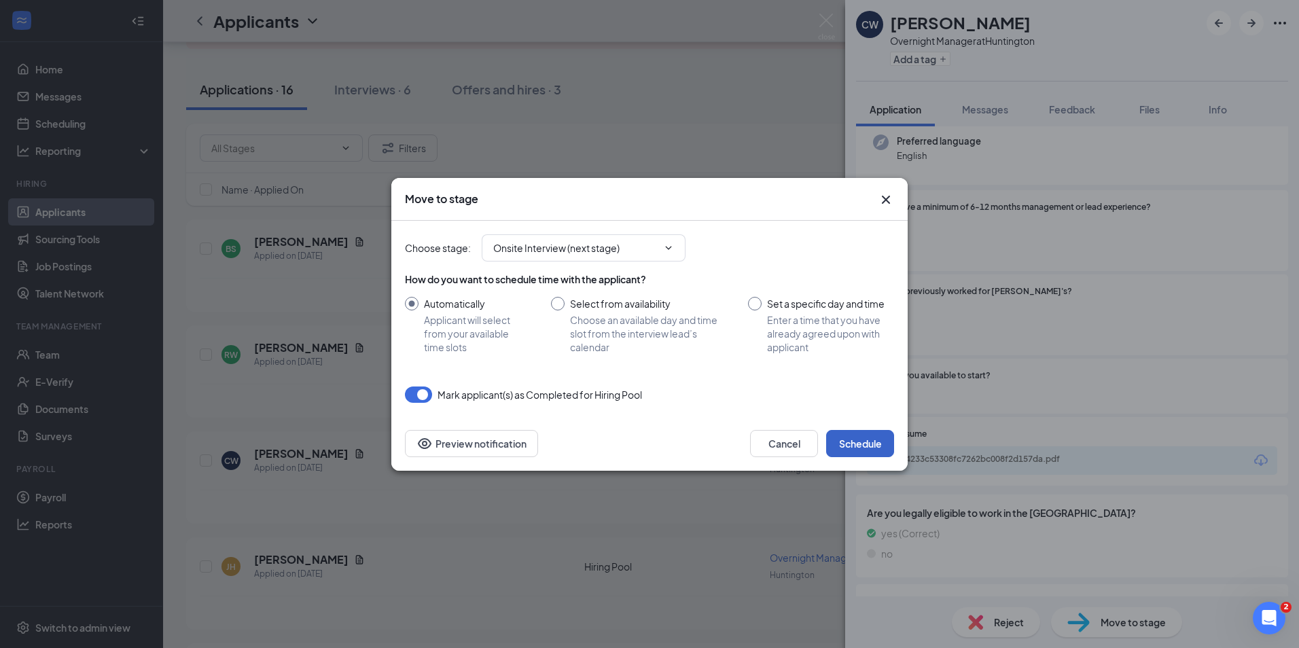
drag, startPoint x: 879, startPoint y: 441, endPoint x: 834, endPoint y: 418, distance: 50.1
click at [795, 414] on div "Move to stage Choose stage : Onsite Interview (next stage) How do you want to s…" at bounding box center [649, 324] width 516 height 293
click at [858, 432] on button "Schedule" at bounding box center [860, 443] width 68 height 27
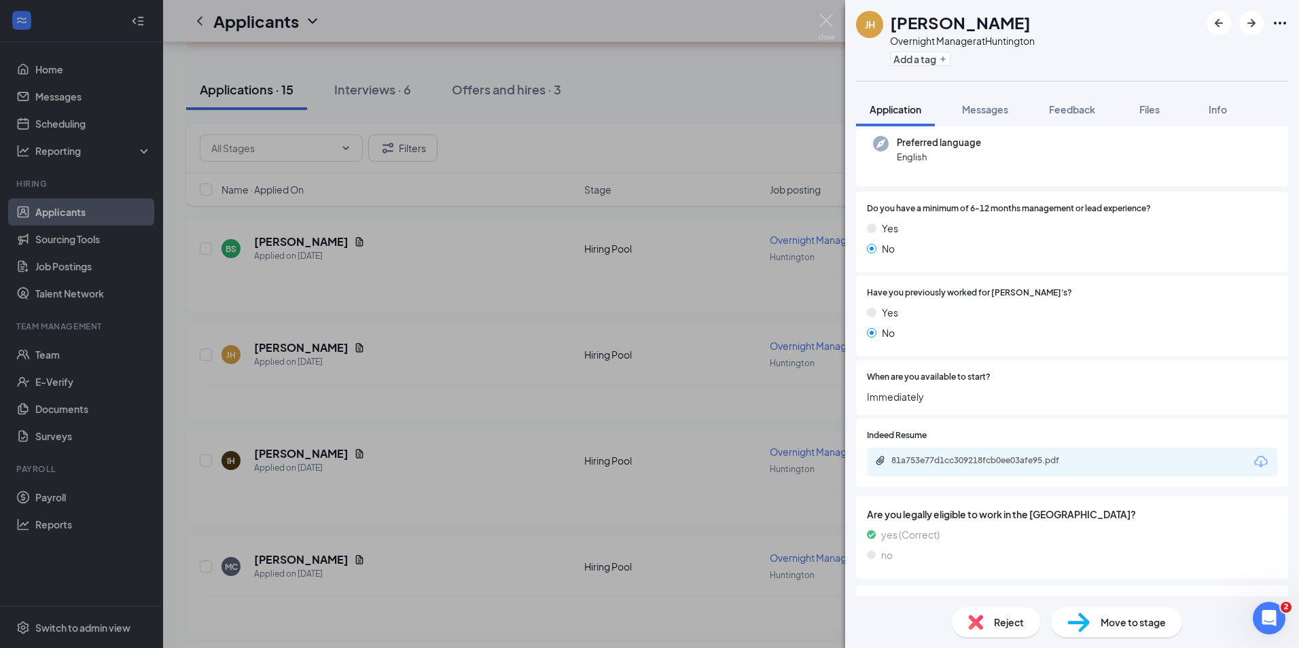
scroll to position [201, 0]
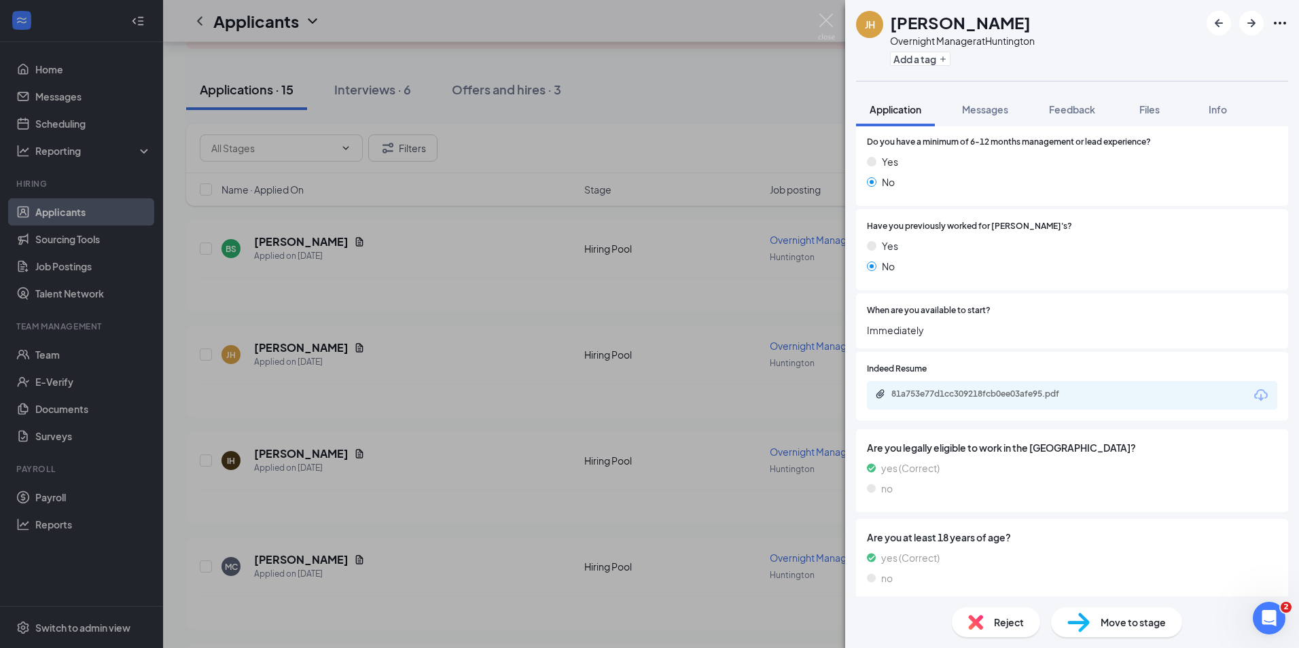
click at [951, 396] on div "81a753e77d1cc309218fcb0ee03afe95.pdf" at bounding box center [986, 394] width 190 height 11
click at [983, 638] on div "Reject Move to stage" at bounding box center [1072, 622] width 454 height 52
click at [983, 630] on div "Reject" at bounding box center [996, 622] width 88 height 30
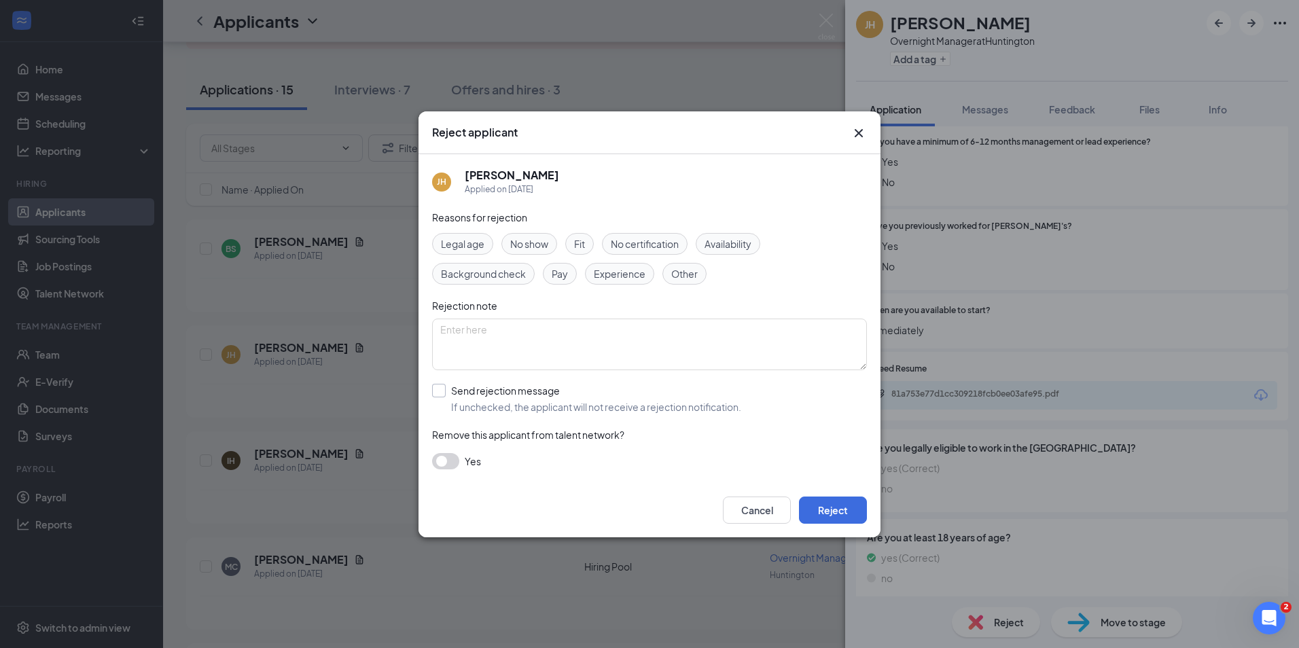
click at [549, 384] on div "Reasons for rejection Legal age No show Fit No certification Availability Backg…" at bounding box center [649, 346] width 435 height 273
click at [555, 393] on input "Send rejection message If unchecked, the applicant will not receive a rejection…" at bounding box center [586, 399] width 309 height 30
checkbox input "true"
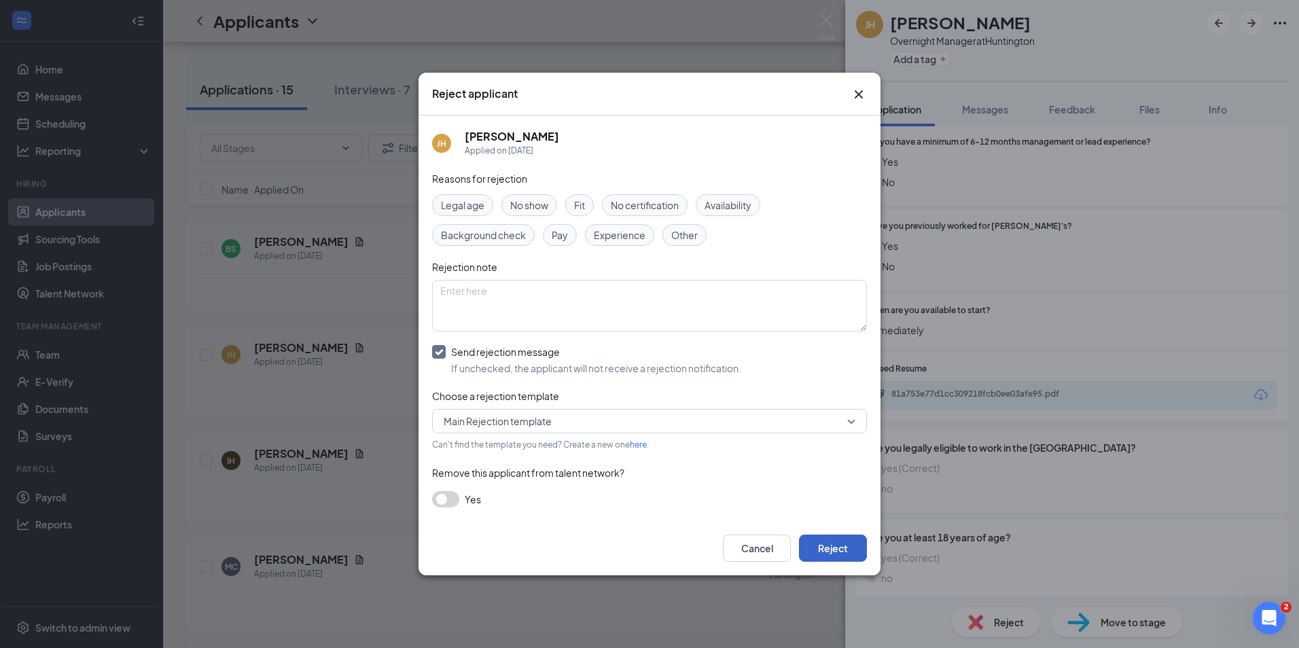
click at [825, 550] on button "Reject" at bounding box center [833, 548] width 68 height 27
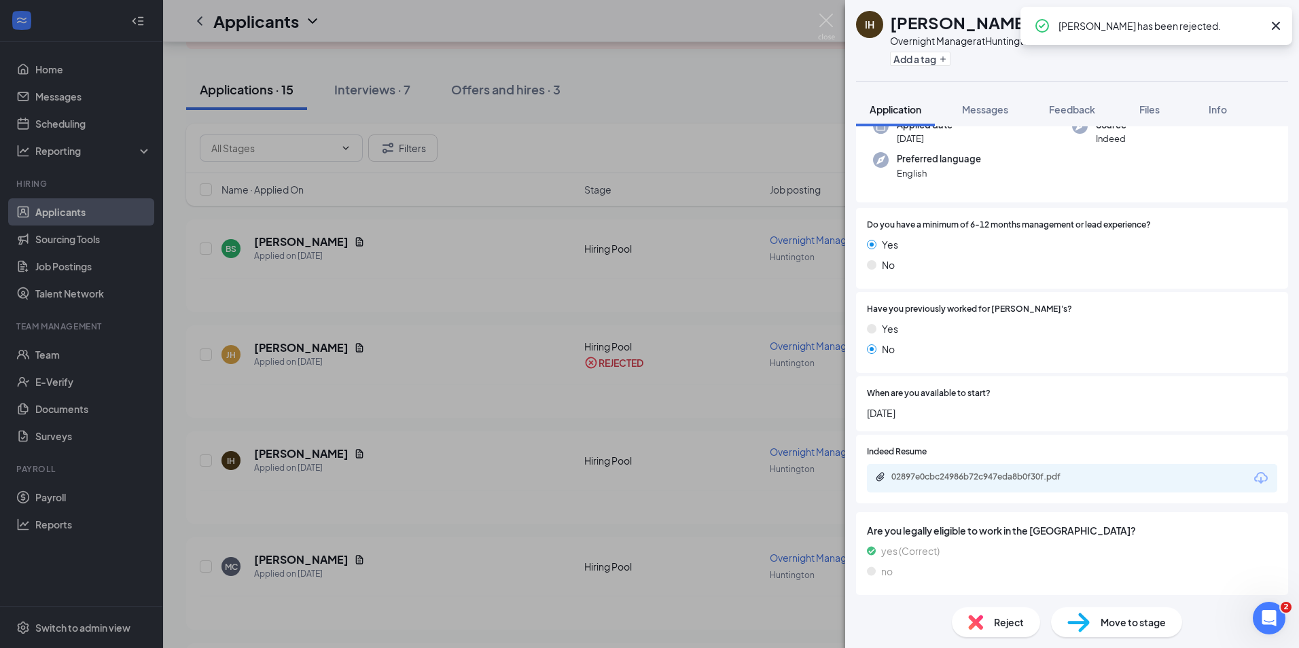
scroll to position [136, 0]
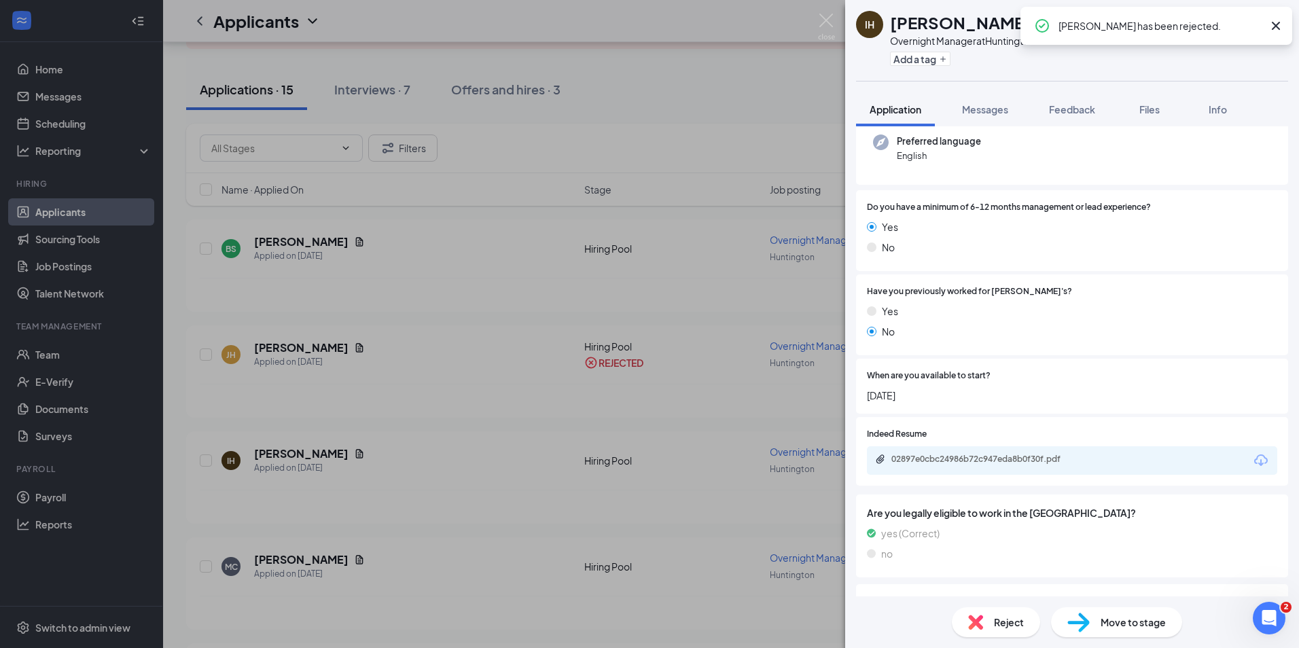
click at [954, 467] on div "02897e0cbc24986b72c947eda8b0f30f.pdf" at bounding box center [1072, 460] width 410 height 29
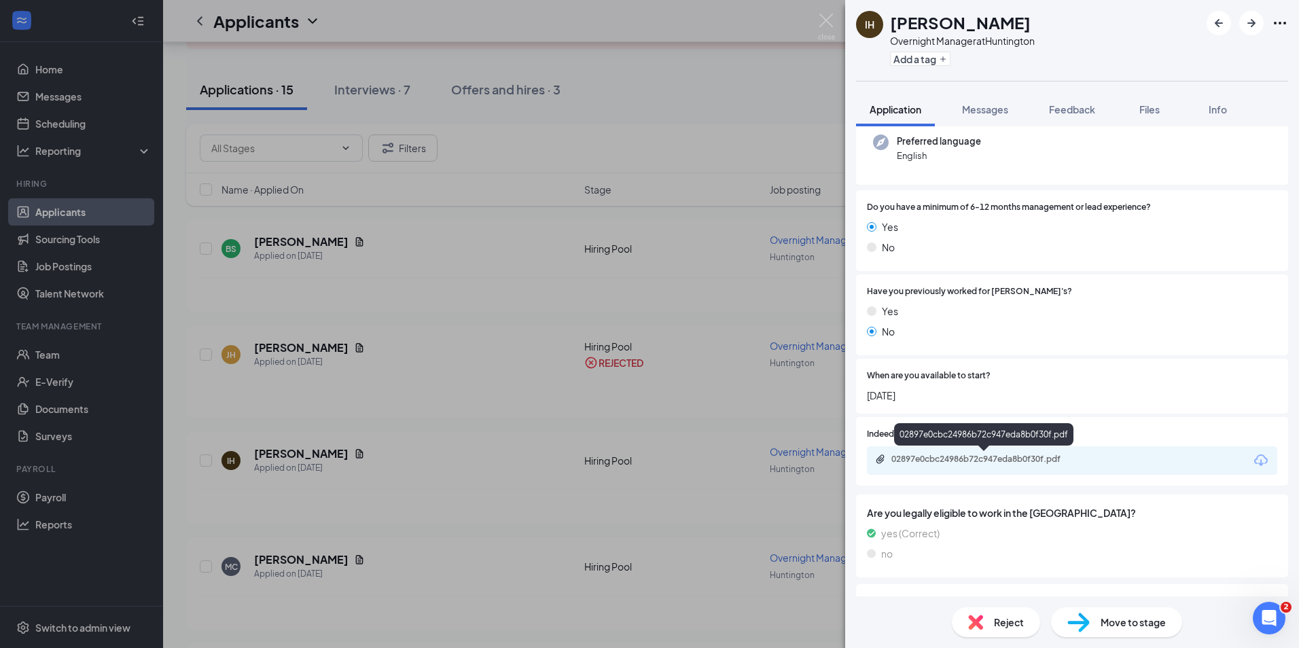
click at [953, 461] on div "02897e0cbc24986b72c947eda8b0f30f.pdf" at bounding box center [986, 459] width 190 height 11
click at [1109, 619] on span "Move to stage" at bounding box center [1132, 622] width 65 height 15
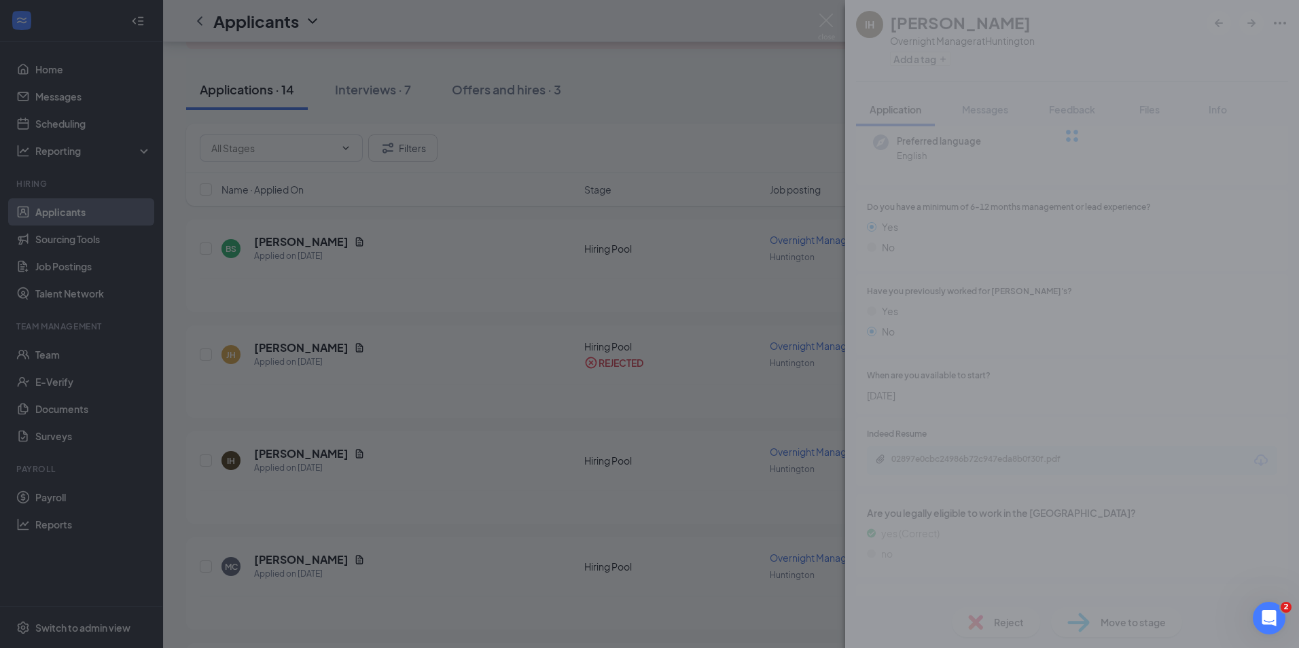
type input "Onsite Interview (next stage)"
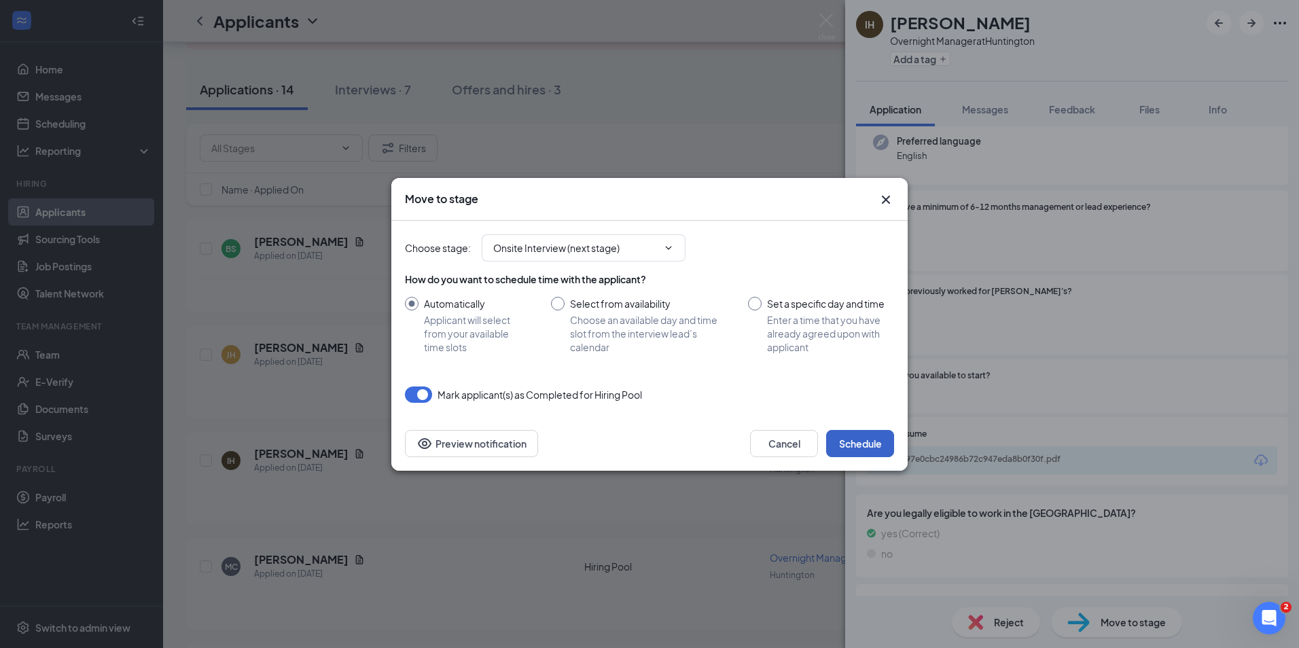
click at [872, 432] on button "Schedule" at bounding box center [860, 443] width 68 height 27
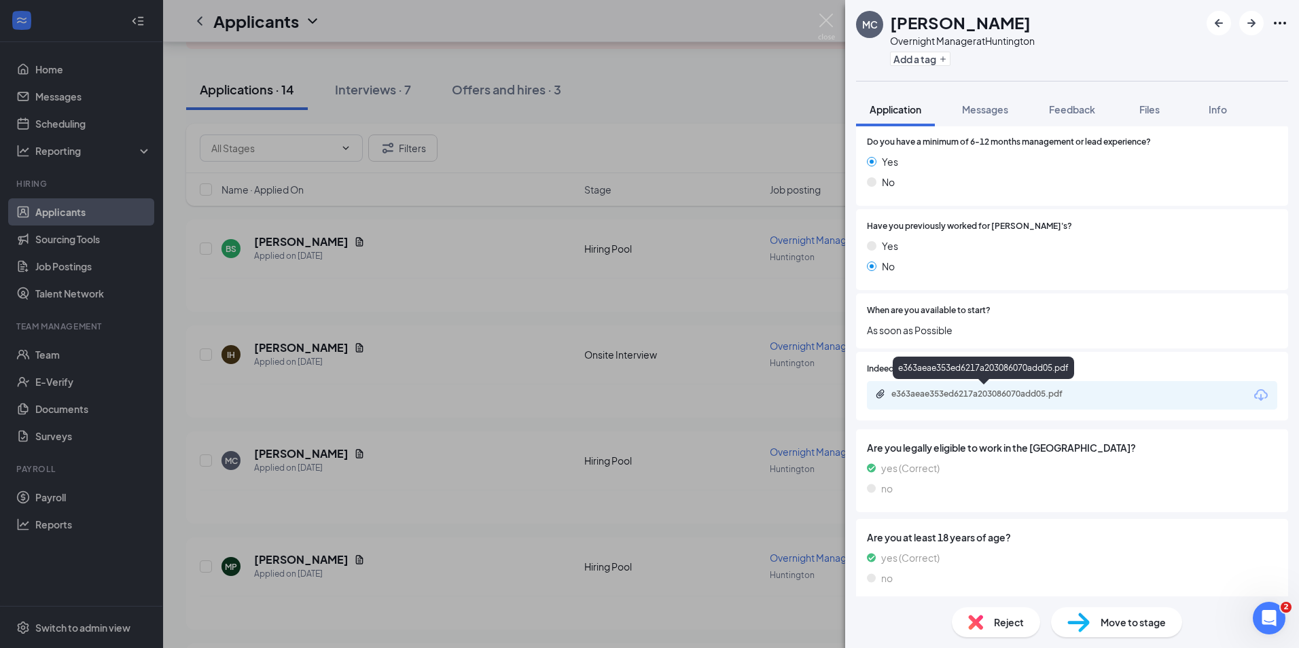
scroll to position [240, 0]
click at [941, 396] on div "e363aeae353ed6217a203086070add05.pdf" at bounding box center [986, 392] width 190 height 11
click at [985, 625] on div "Reject" at bounding box center [996, 622] width 88 height 30
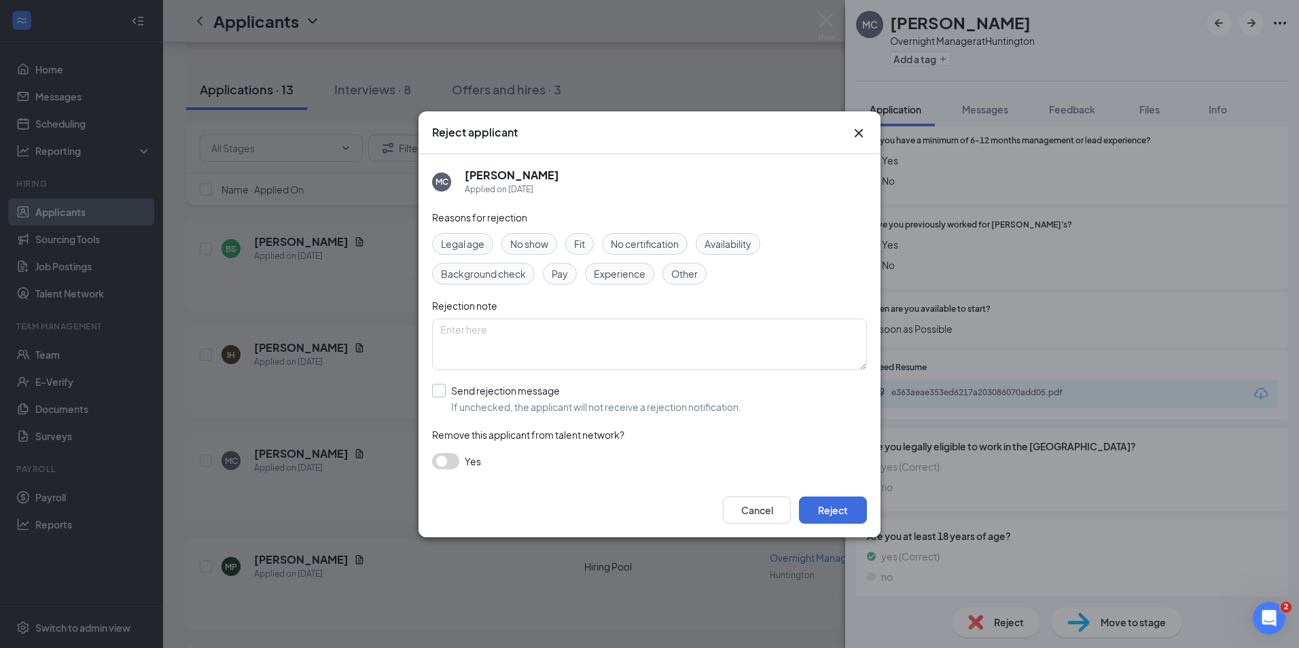
click at [648, 390] on input "Send rejection message If unchecked, the applicant will not receive a rejection…" at bounding box center [586, 399] width 309 height 30
checkbox input "true"
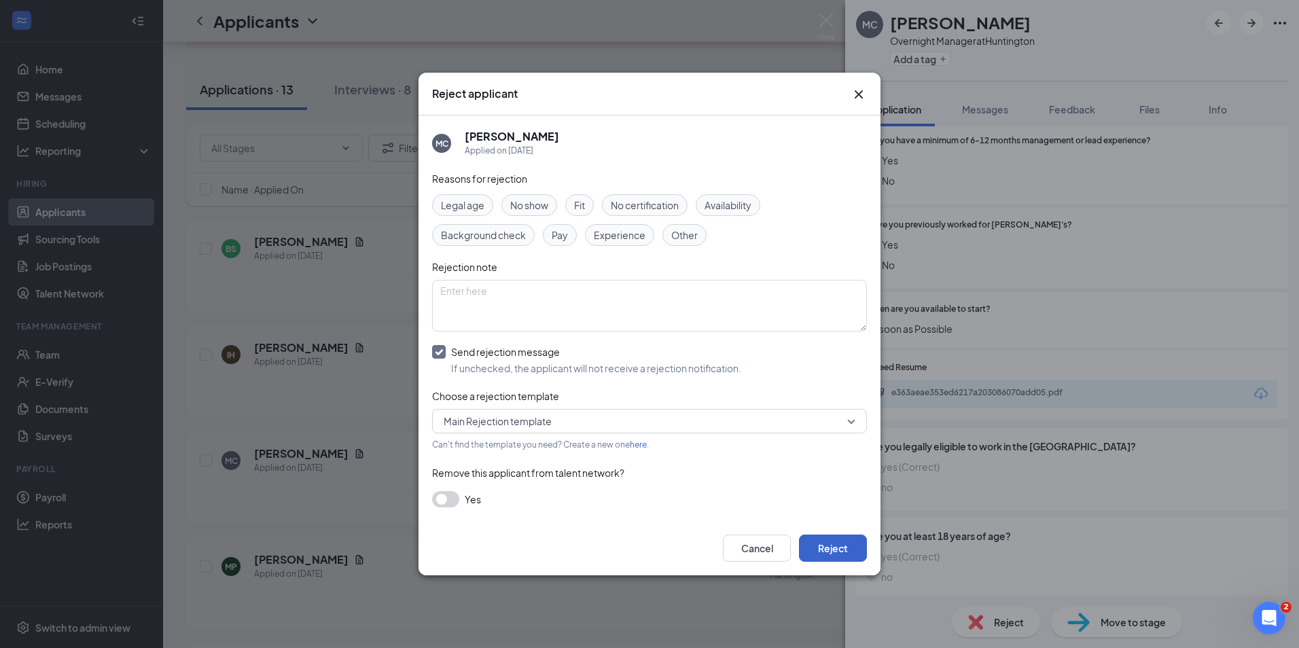
click at [840, 541] on button "Reject" at bounding box center [833, 548] width 68 height 27
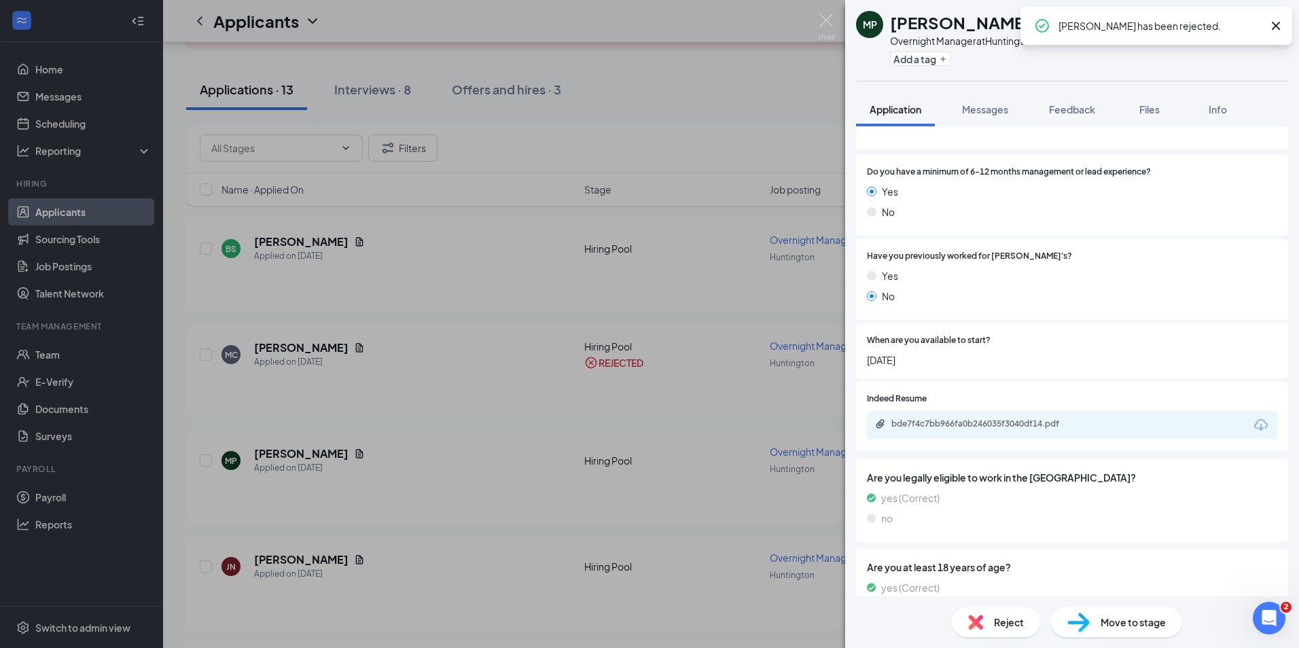
scroll to position [202, 0]
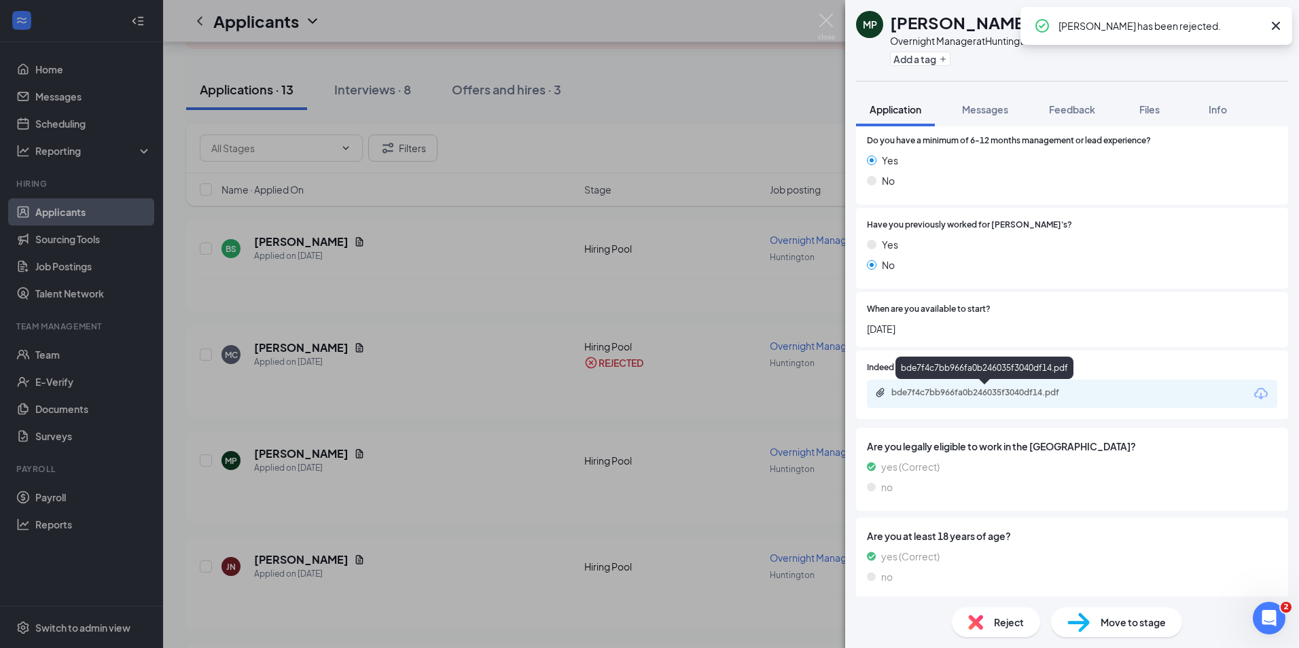
click at [959, 389] on div "bde7f4c7bb966fa0b246035f3040df14.pdf" at bounding box center [986, 392] width 190 height 11
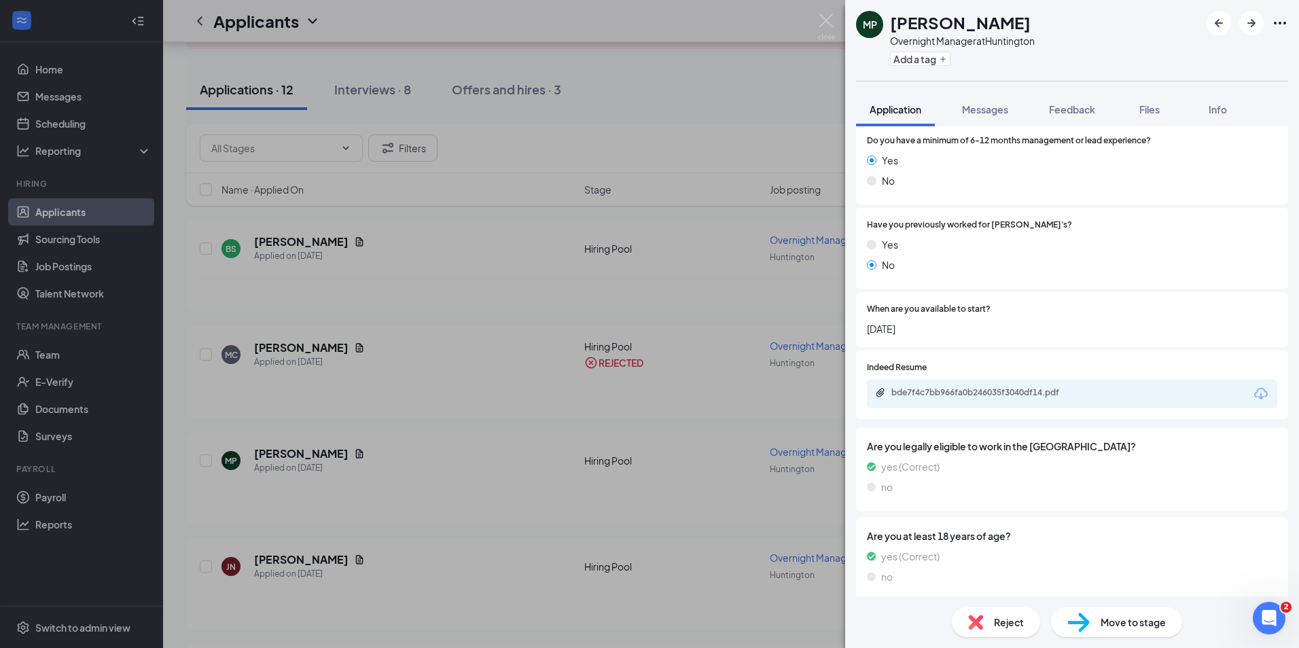
click at [1130, 621] on span "Move to stage" at bounding box center [1132, 622] width 65 height 15
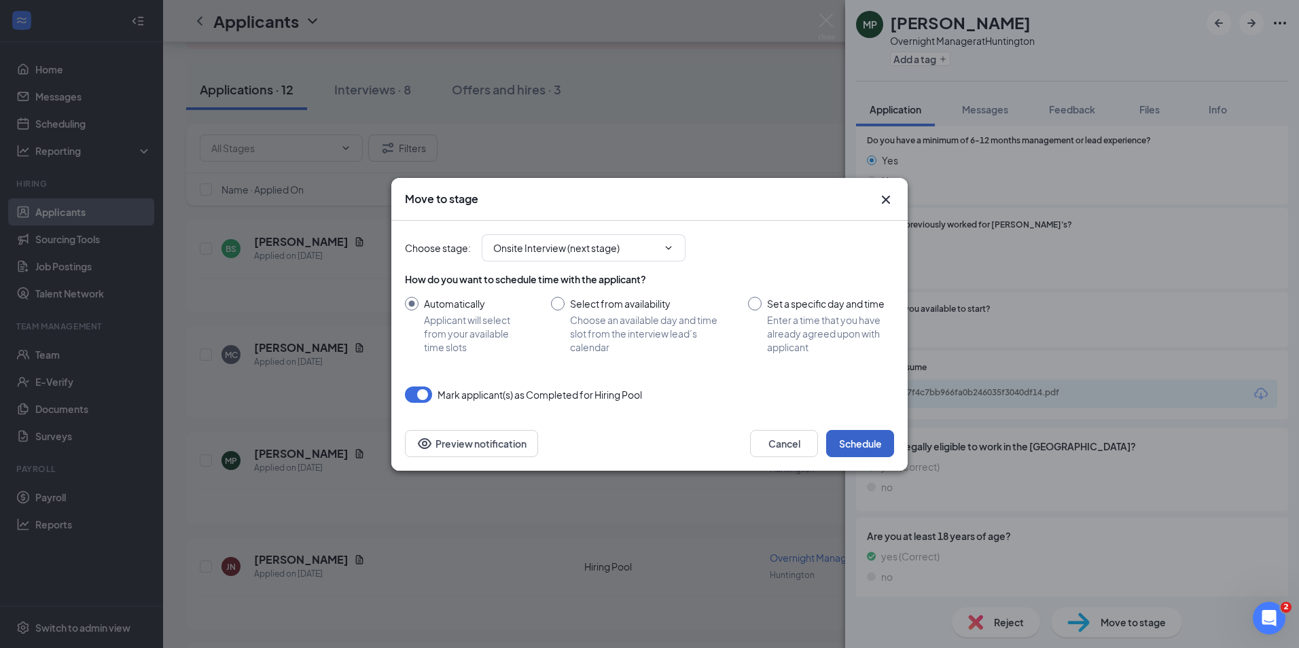
click at [856, 435] on button "Schedule" at bounding box center [860, 443] width 68 height 27
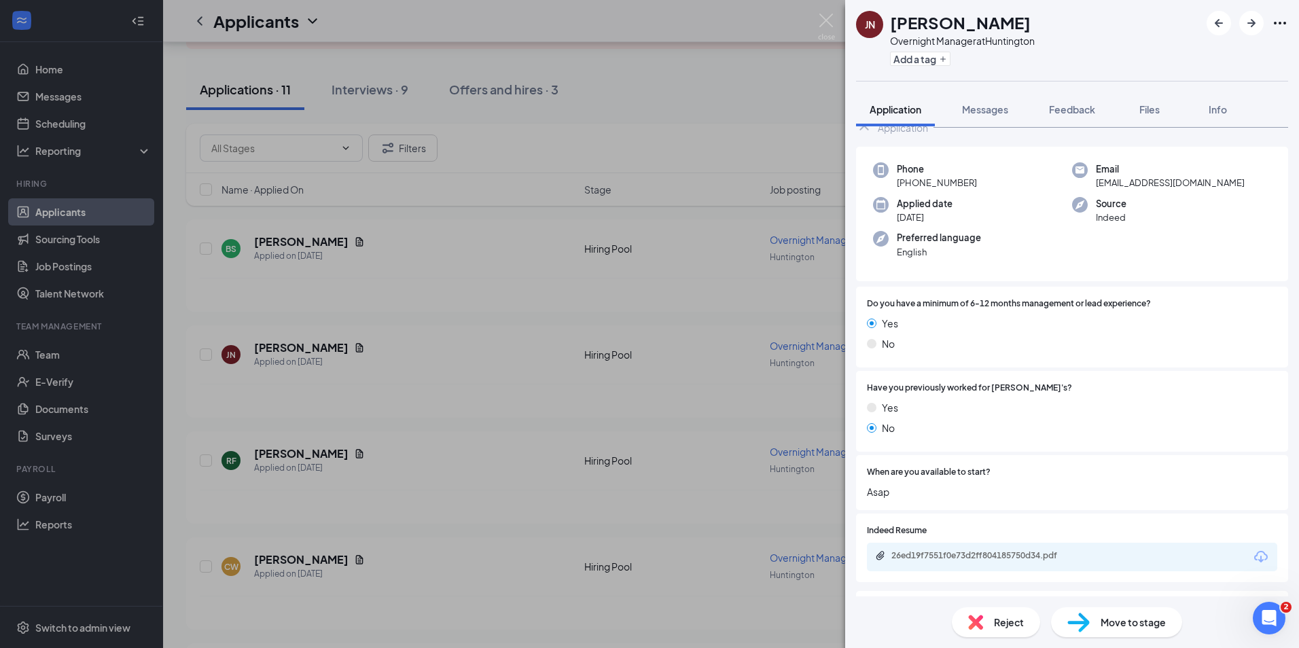
scroll to position [130, 0]
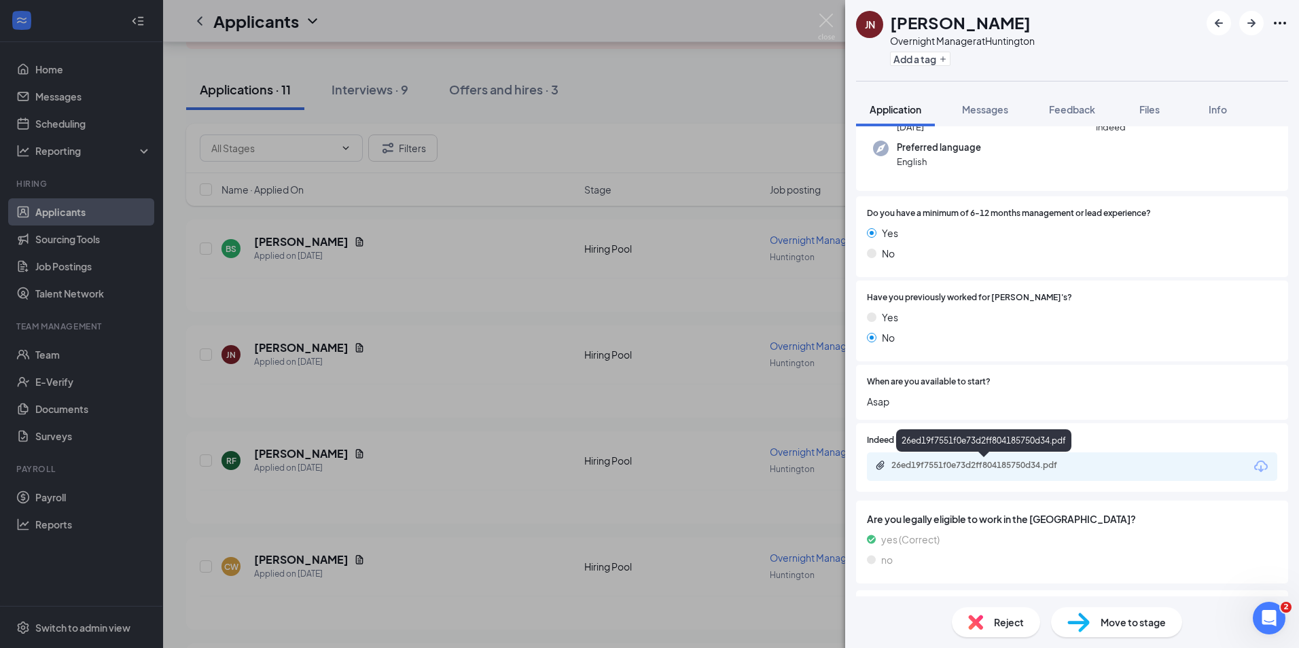
click at [979, 471] on div "26ed19f7551f0e73d2ff804185750d34.pdf" at bounding box center [985, 466] width 220 height 13
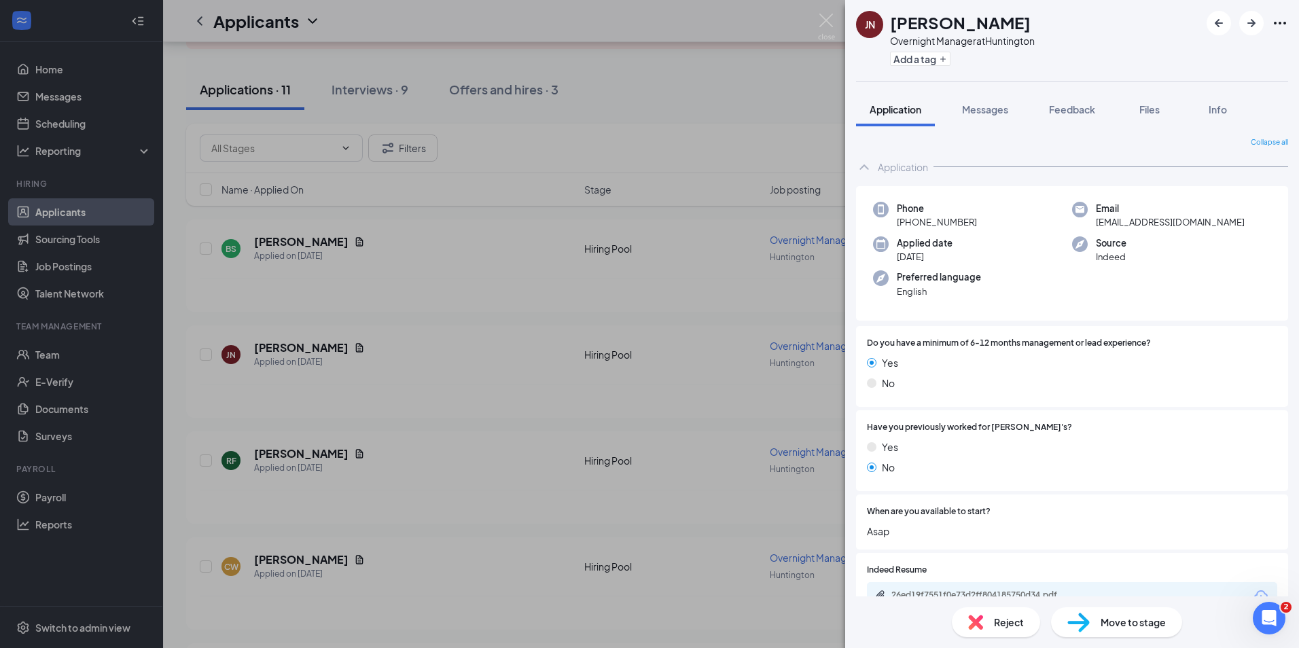
scroll to position [130, 0]
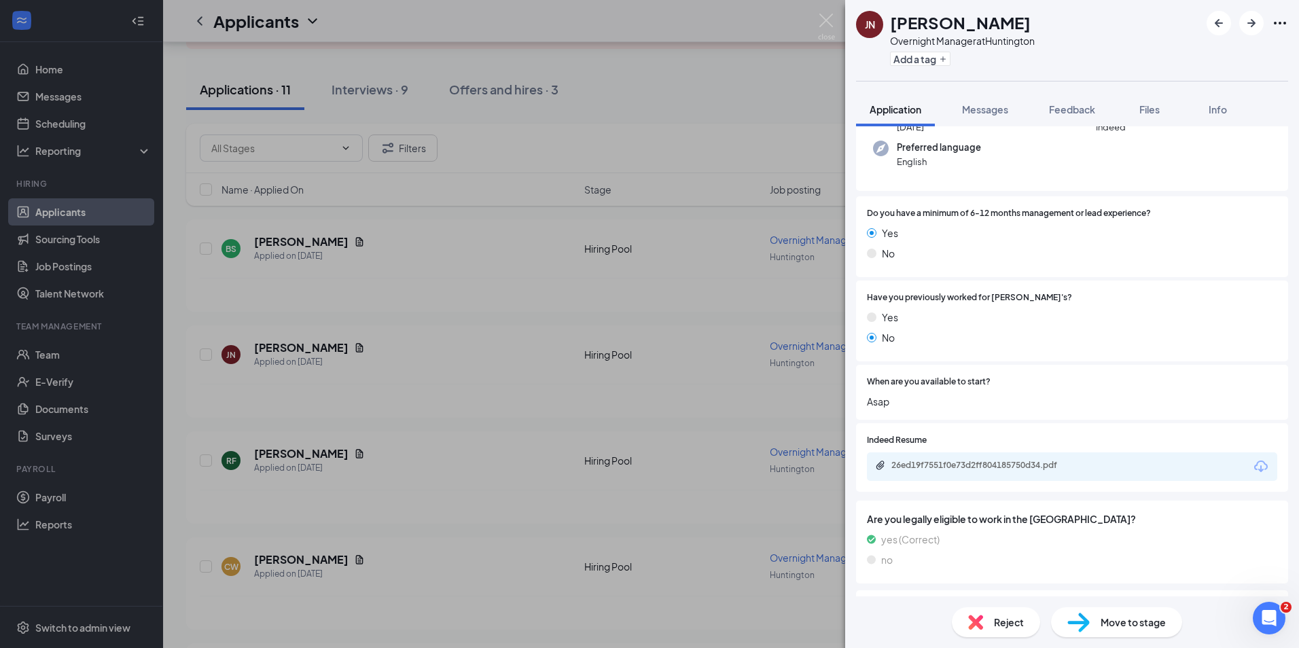
click at [1095, 626] on div "Move to stage" at bounding box center [1116, 622] width 131 height 30
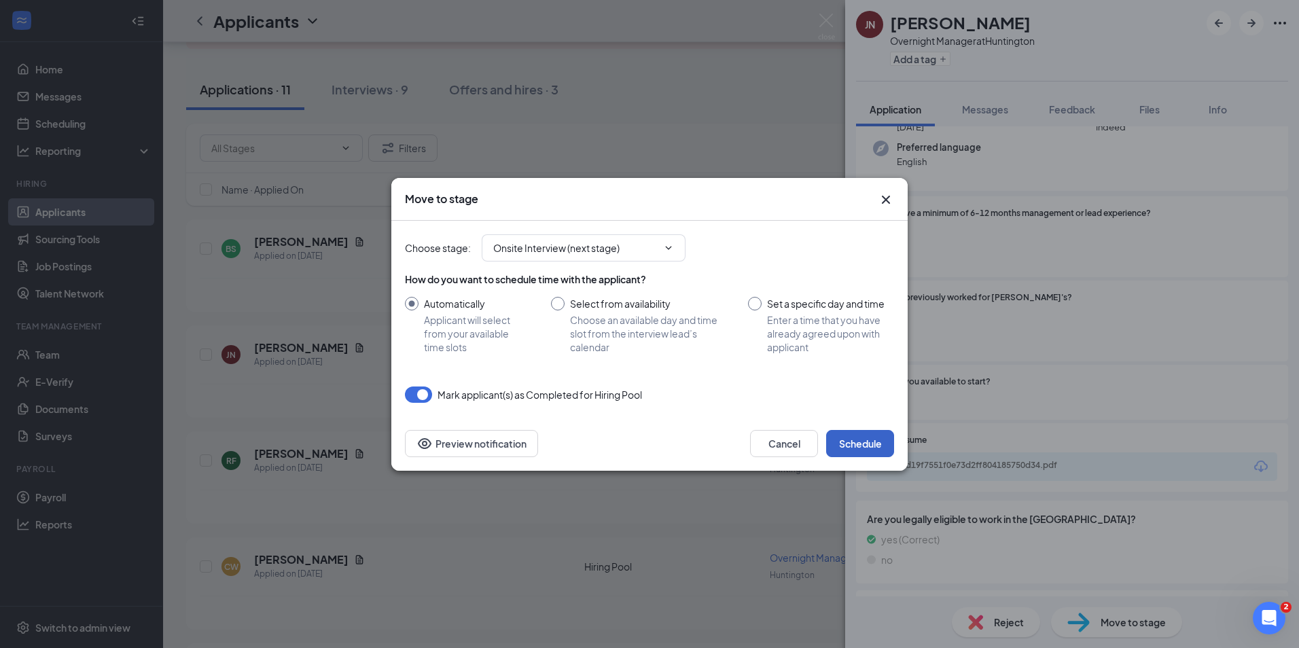
click at [876, 450] on button "Schedule" at bounding box center [860, 443] width 68 height 27
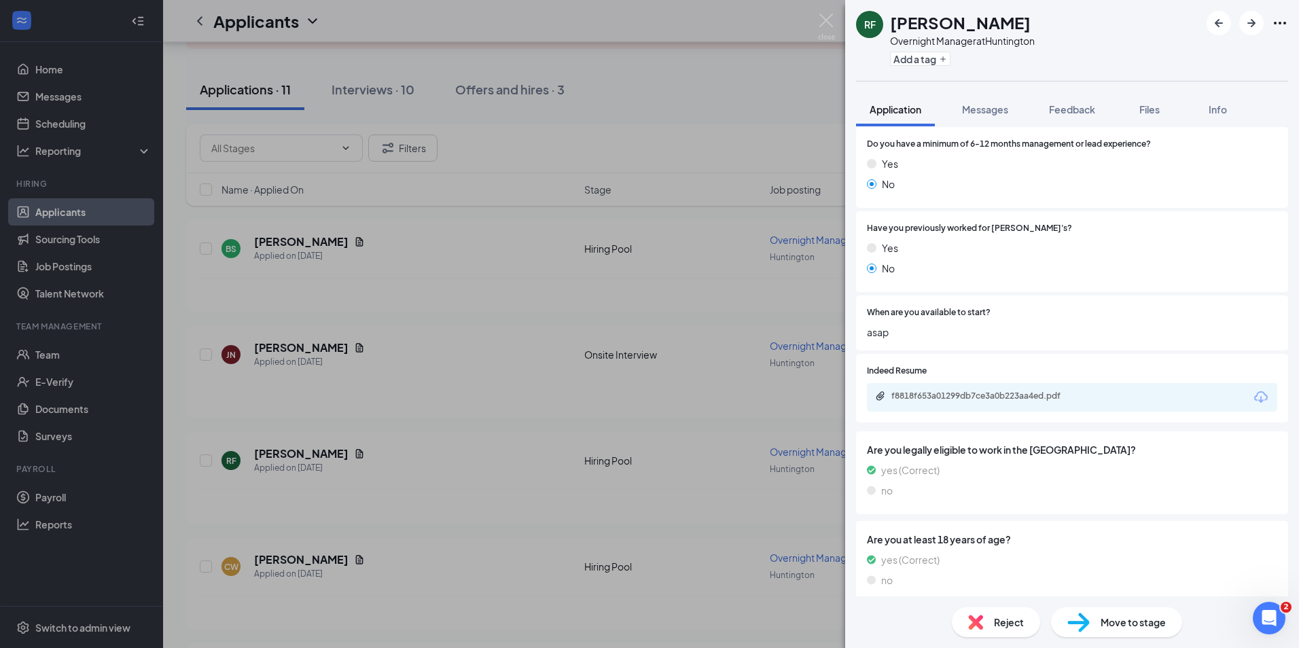
scroll to position [204, 0]
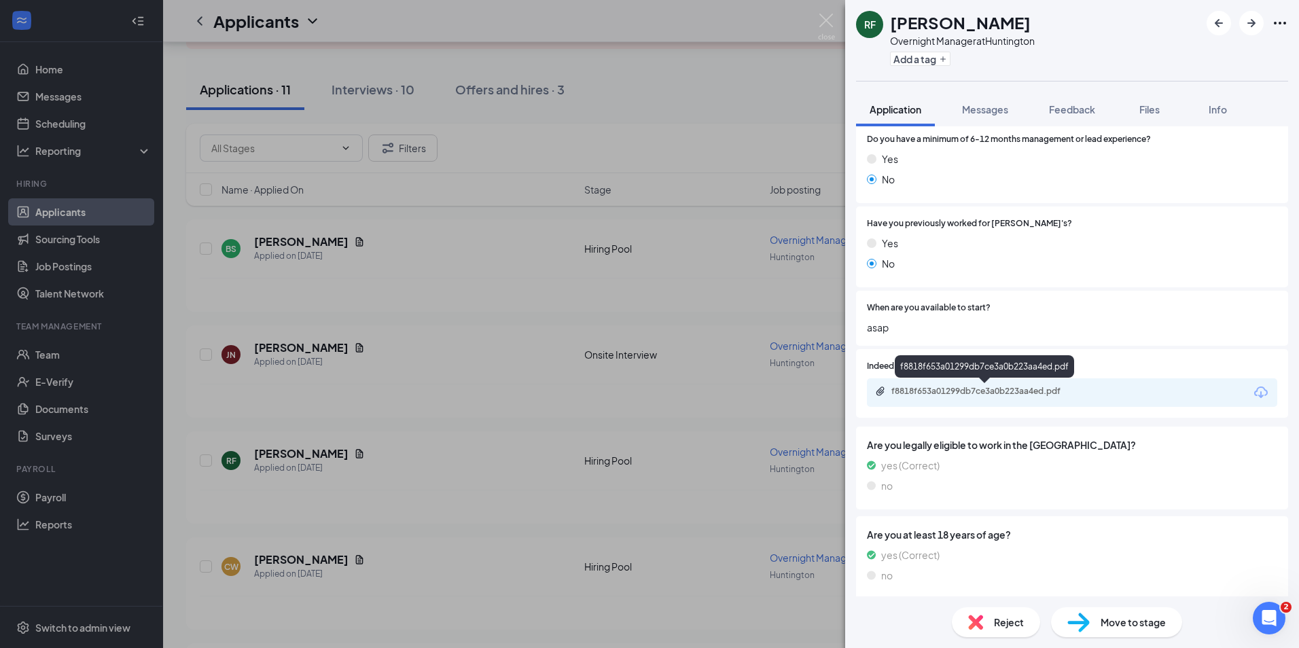
click at [1004, 393] on div "f8818f653a01299db7ce3a0b223aa4ed.pdf" at bounding box center [986, 391] width 190 height 11
click at [1003, 624] on span "Reject" at bounding box center [1009, 622] width 30 height 15
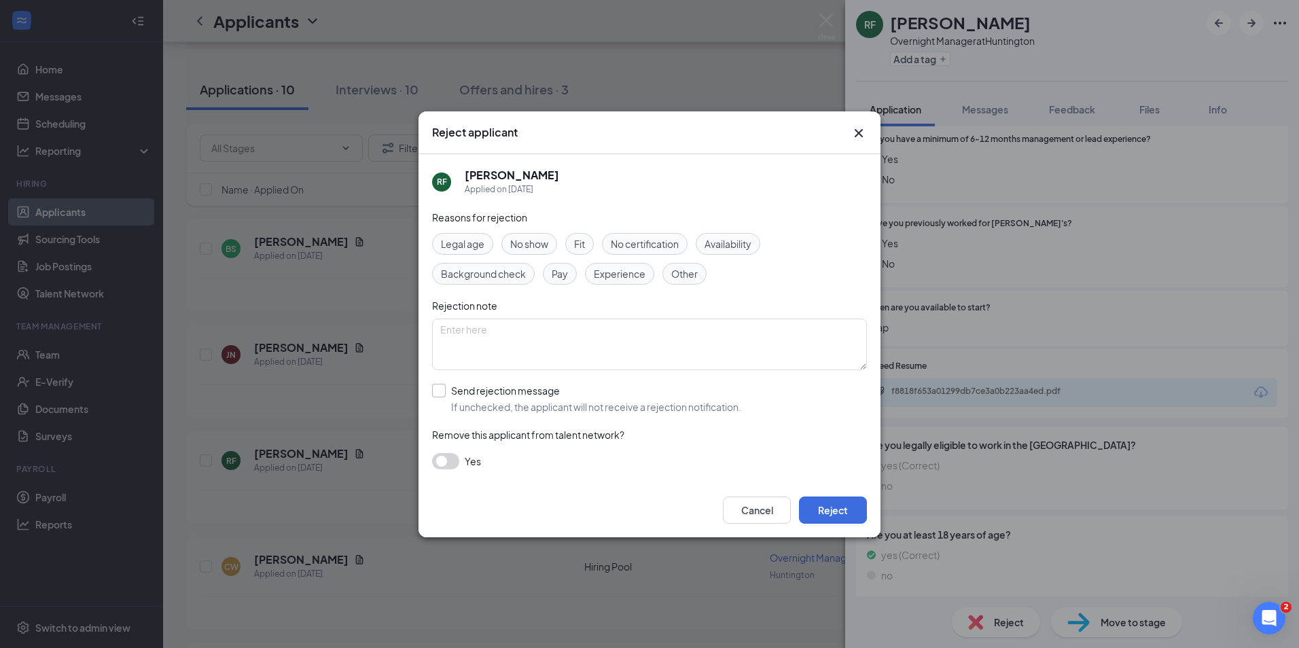
click at [474, 399] on input "Send rejection message If unchecked, the applicant will not receive a rejection…" at bounding box center [586, 399] width 309 height 30
checkbox input "true"
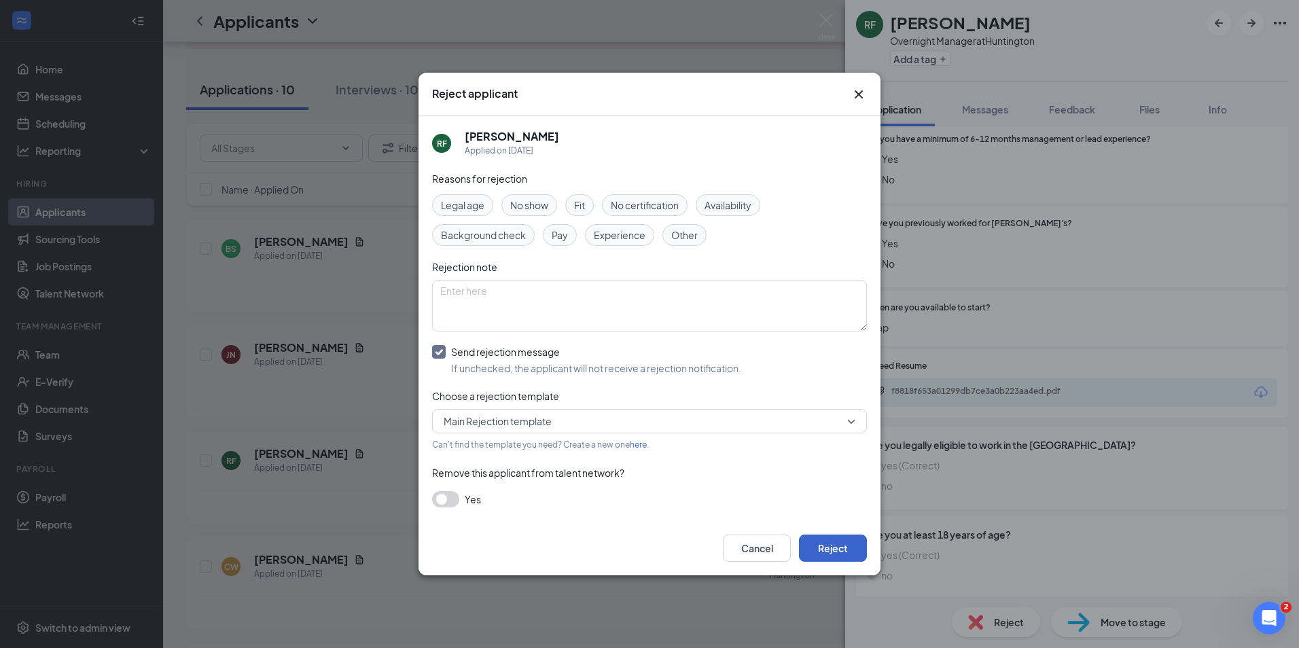
click at [831, 536] on button "Reject" at bounding box center [833, 548] width 68 height 27
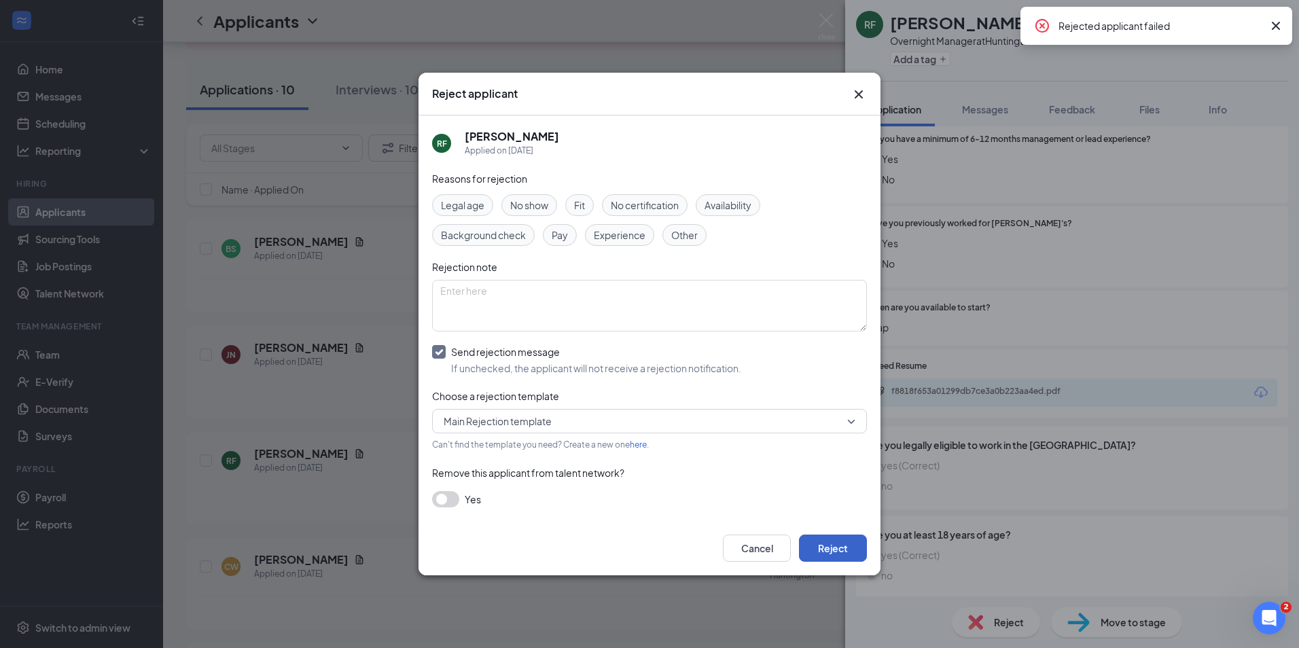
click at [814, 549] on button "Reject" at bounding box center [833, 548] width 68 height 27
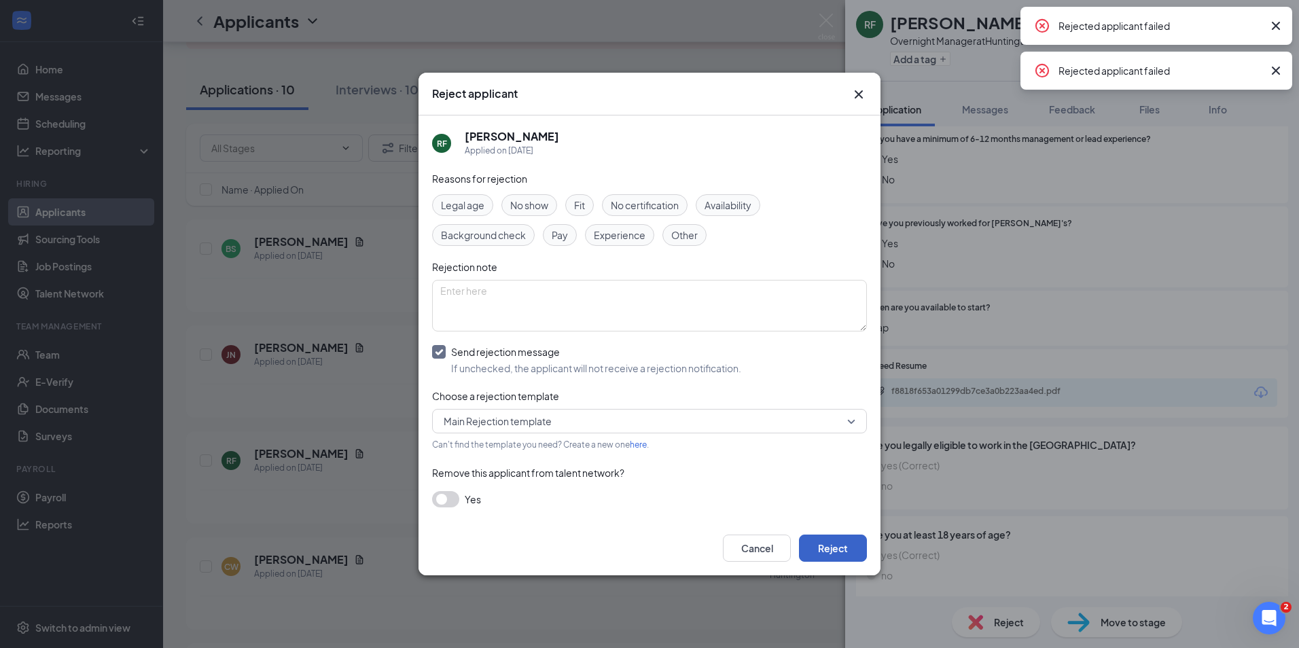
click at [818, 549] on button "Reject" at bounding box center [833, 548] width 68 height 27
click at [818, 549] on button "button" at bounding box center [833, 548] width 68 height 27
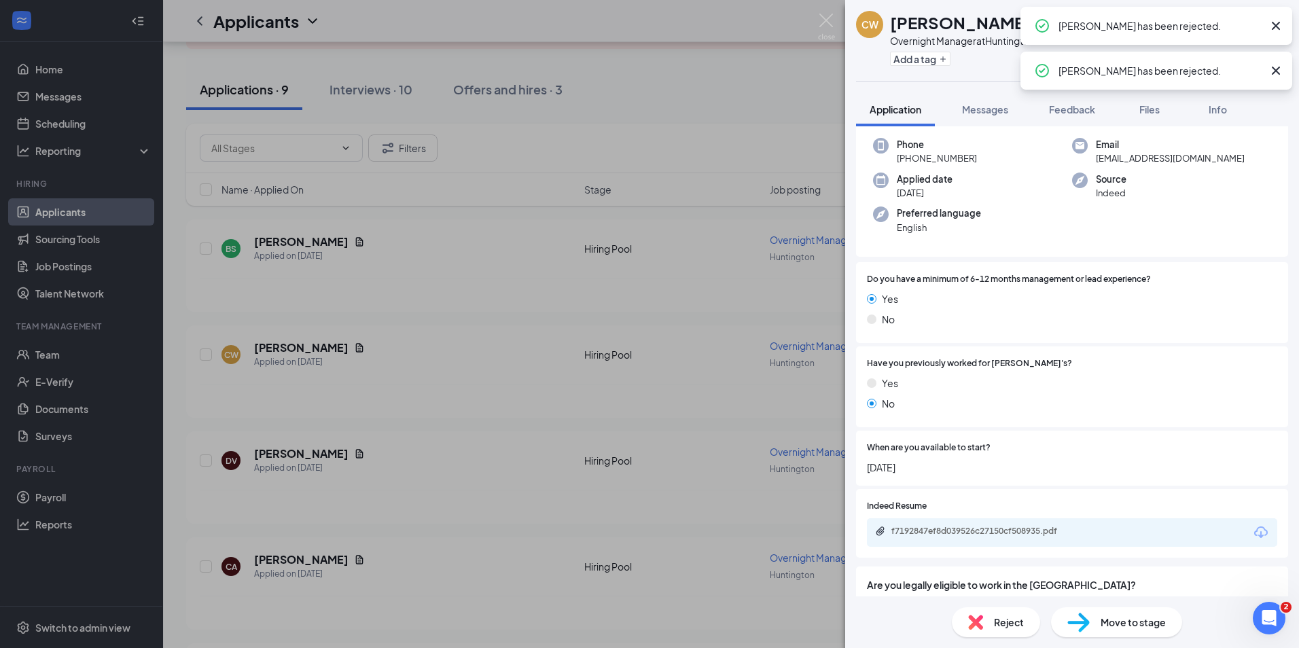
scroll to position [136, 0]
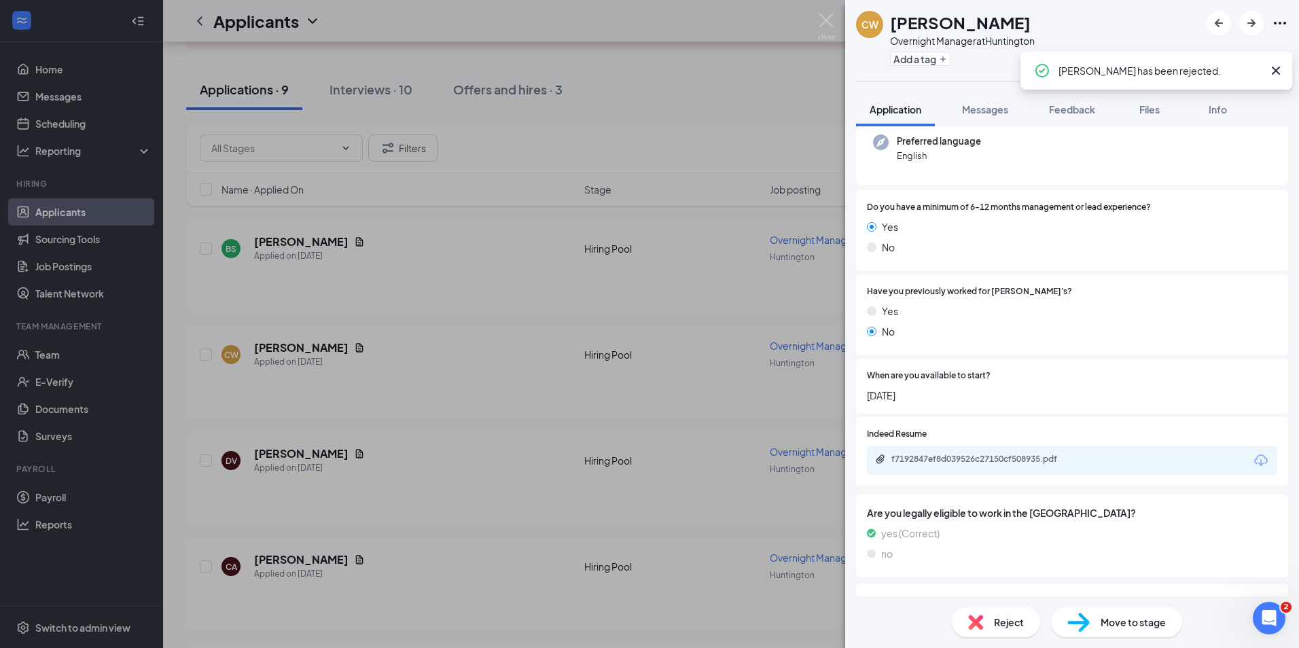
click at [983, 469] on div "f7192847ef8d039526c27150cf508935.pdf" at bounding box center [1072, 460] width 410 height 29
click at [983, 460] on div "f7192847ef8d039526c27150cf508935.pdf" at bounding box center [986, 459] width 190 height 11
drag, startPoint x: 1250, startPoint y: 21, endPoint x: 1197, endPoint y: 85, distance: 83.0
click at [1250, 21] on icon "ArrowRight" at bounding box center [1251, 23] width 16 height 16
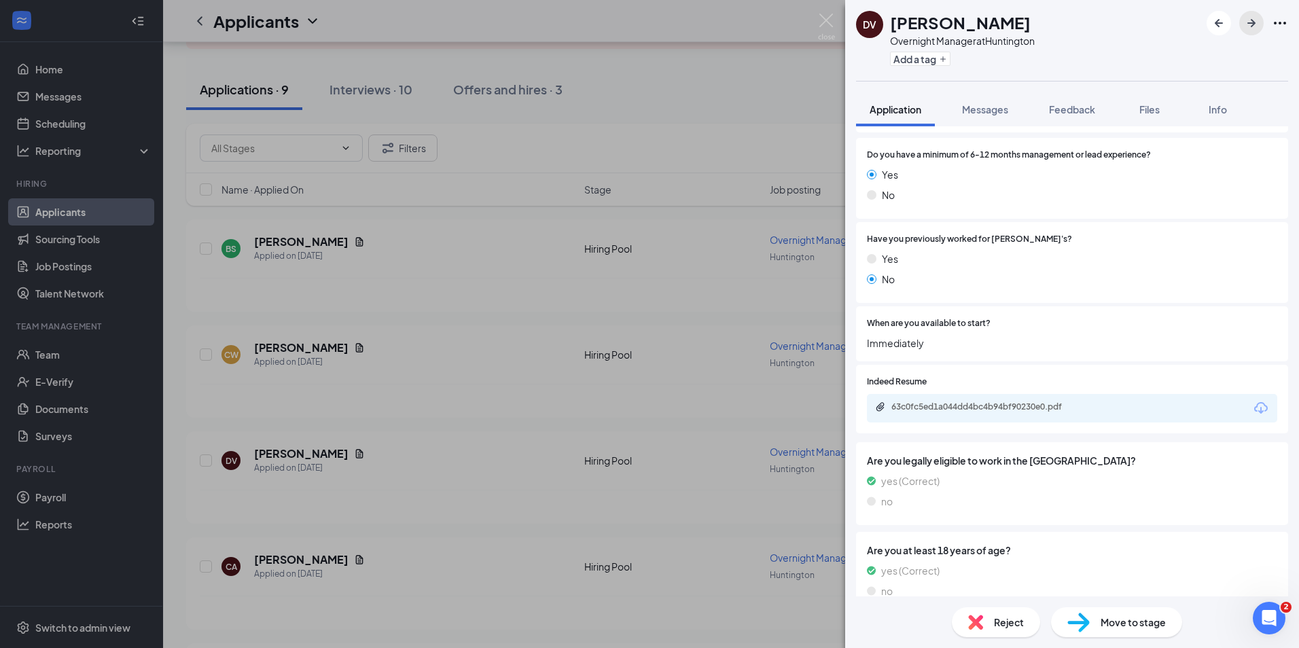
scroll to position [194, 0]
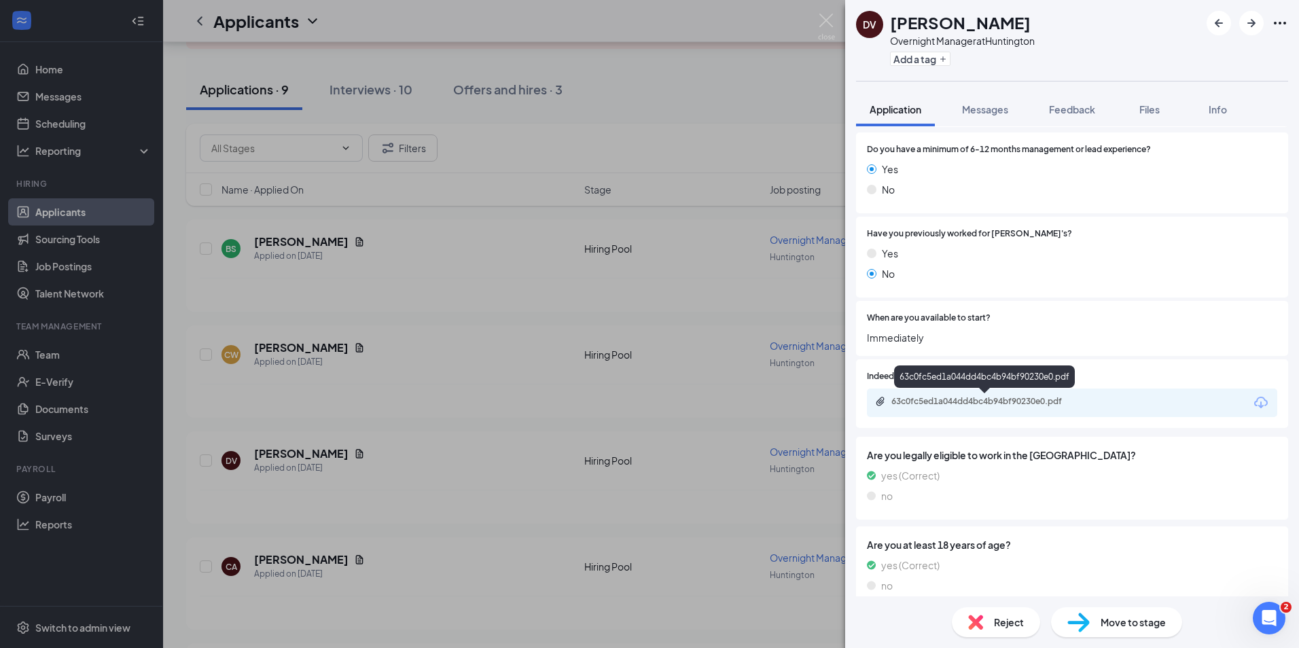
click at [958, 401] on div "63c0fc5ed1a044dd4bc4b94bf90230e0.pdf" at bounding box center [986, 401] width 190 height 11
click at [1094, 623] on div "Move to stage" at bounding box center [1116, 622] width 131 height 30
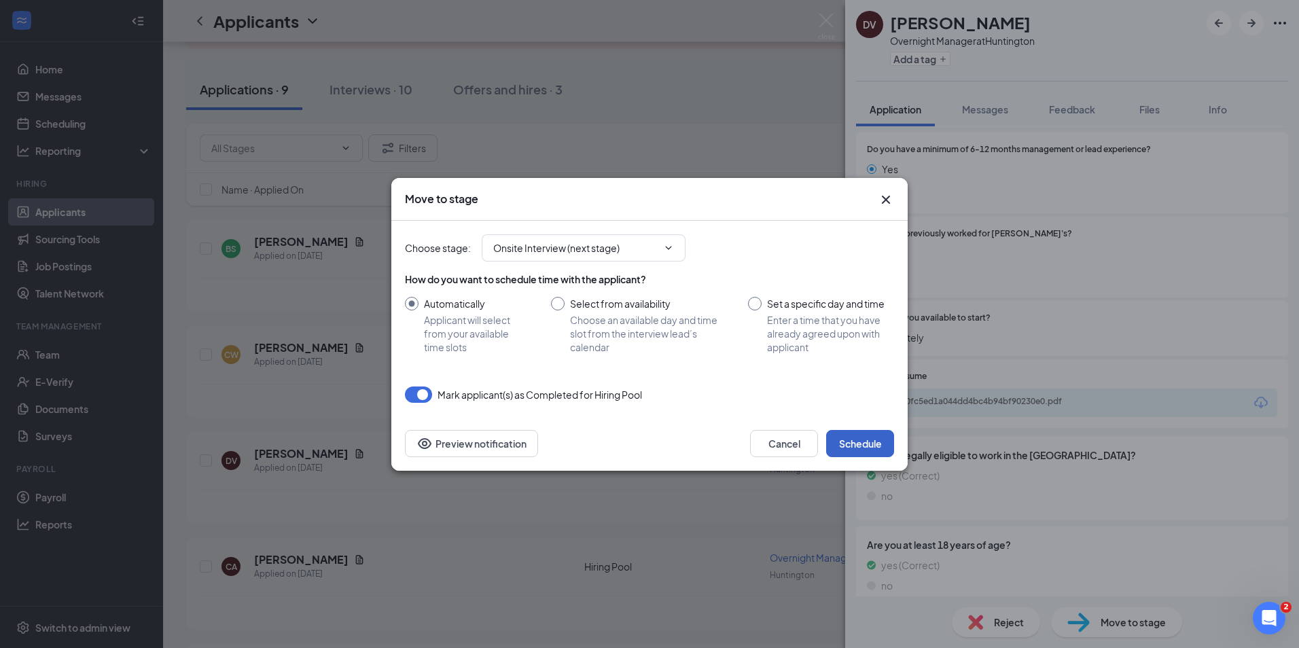
click at [857, 438] on button "Schedule" at bounding box center [860, 443] width 68 height 27
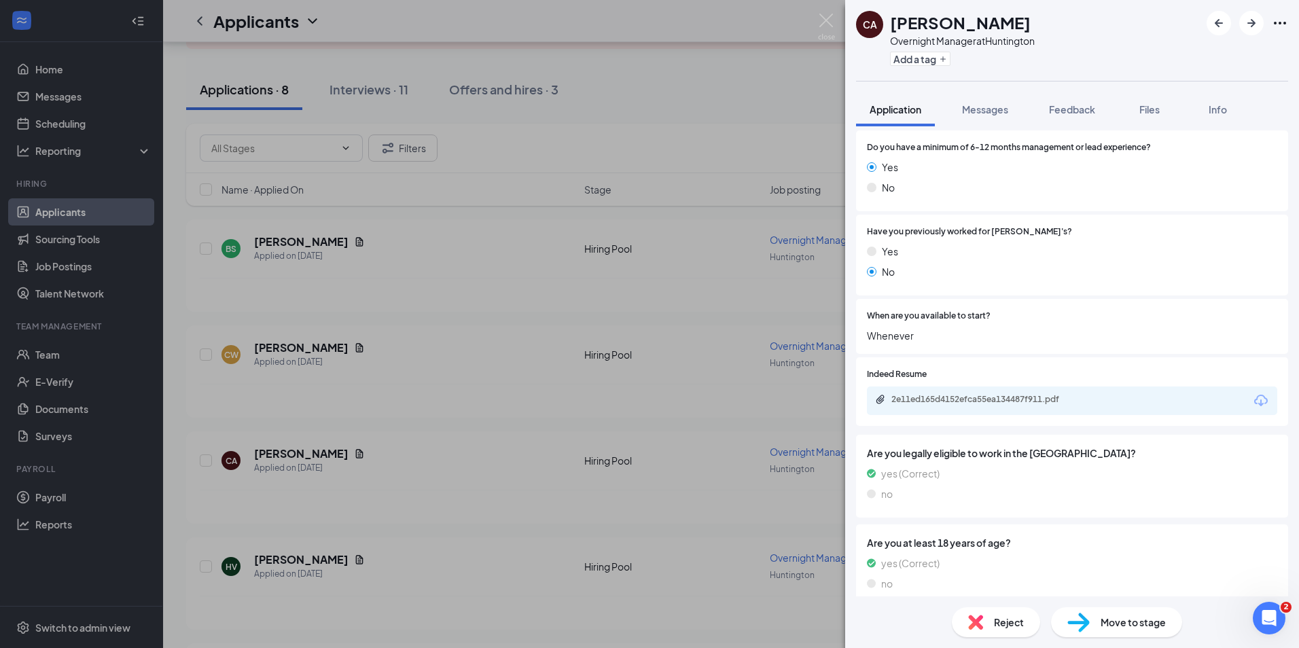
scroll to position [196, 0]
click at [957, 408] on div "2e11ed165d4152efca55ea134487f911.pdf" at bounding box center [1072, 400] width 410 height 29
click at [969, 400] on div "2e11ed165d4152efca55ea134487f911.pdf" at bounding box center [986, 398] width 190 height 11
click at [1089, 618] on img at bounding box center [1078, 623] width 22 height 20
type input "Onsite Interview (next stage)"
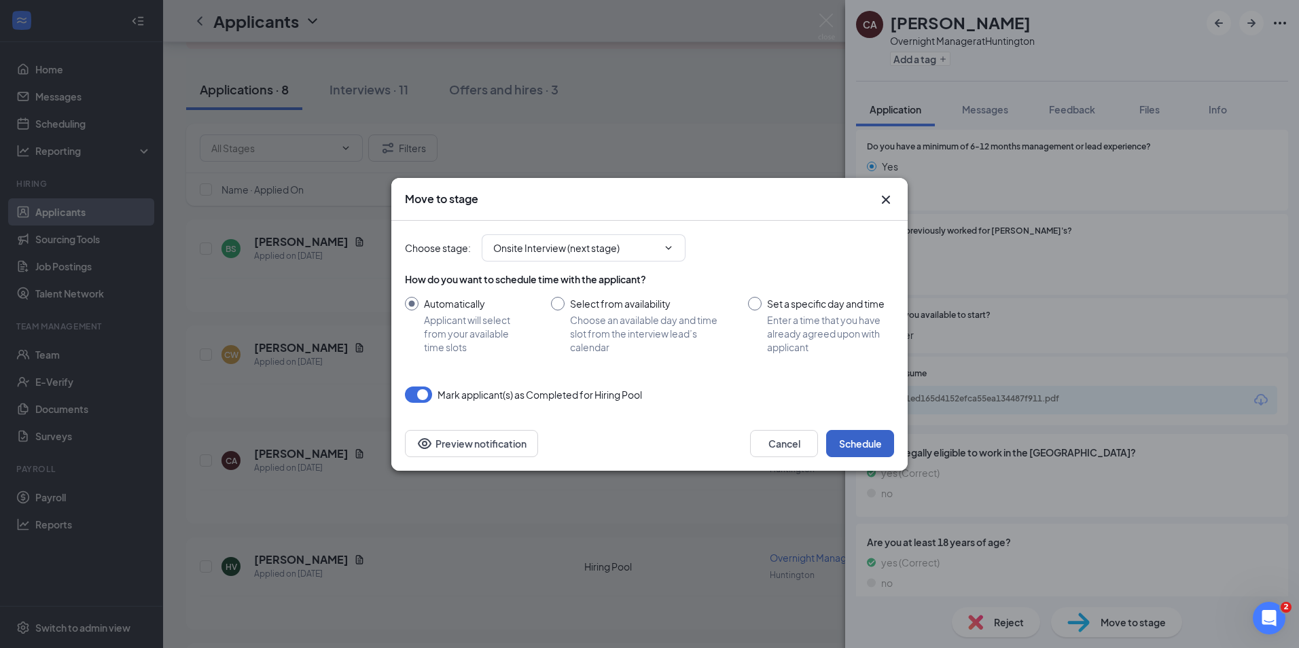
click at [878, 437] on button "Schedule" at bounding box center [860, 443] width 68 height 27
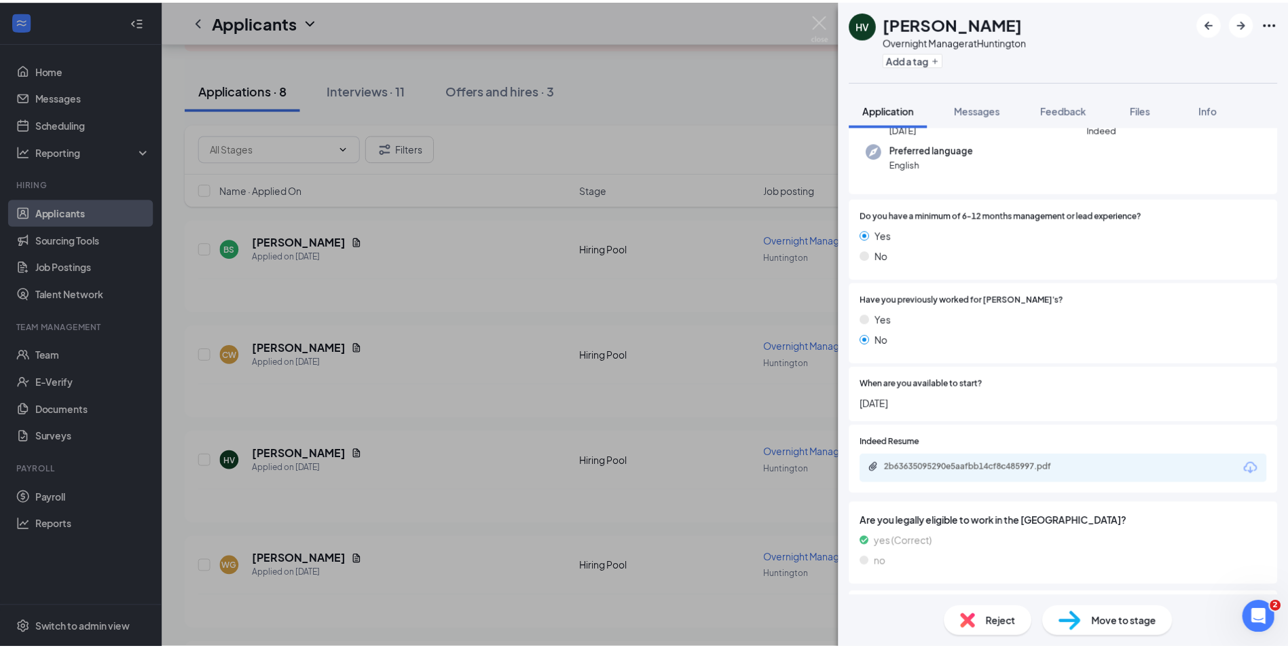
scroll to position [136, 0]
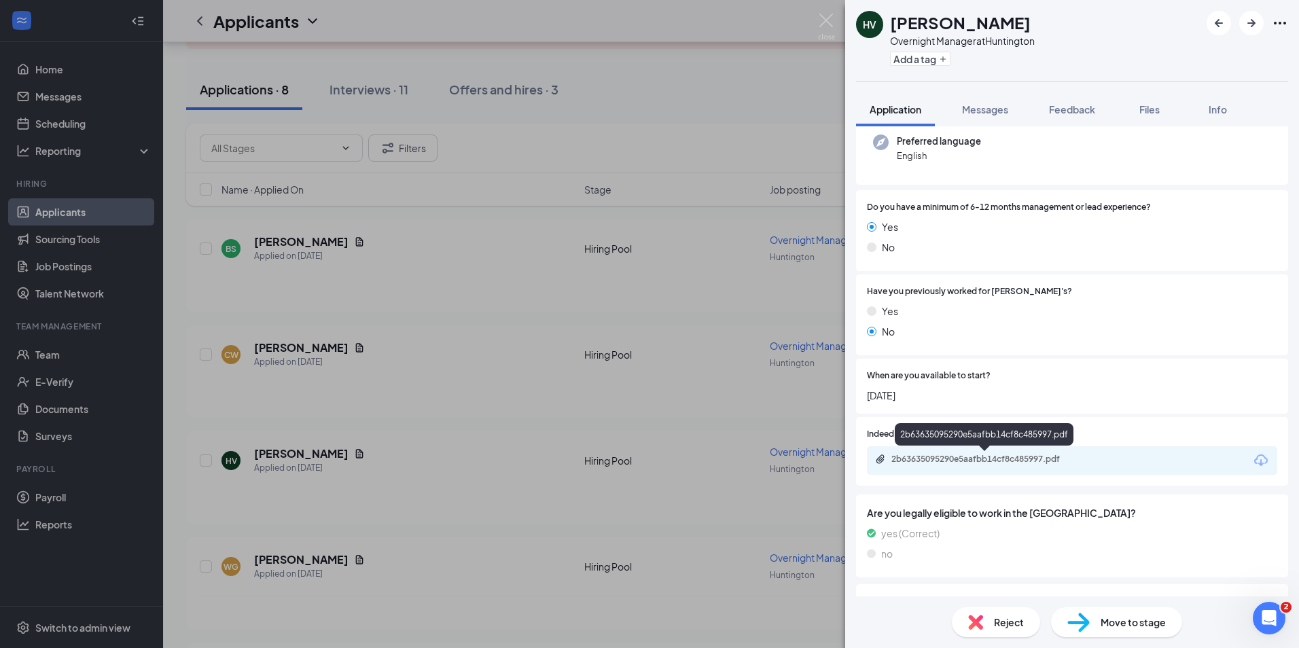
click at [962, 461] on div "2b63635095290e5aafbb14cf8c485997.pdf" at bounding box center [986, 459] width 190 height 11
click at [736, 118] on div "HV Heather Vance Overnight Manager at Huntington Add a tag Application Messages…" at bounding box center [649, 324] width 1299 height 648
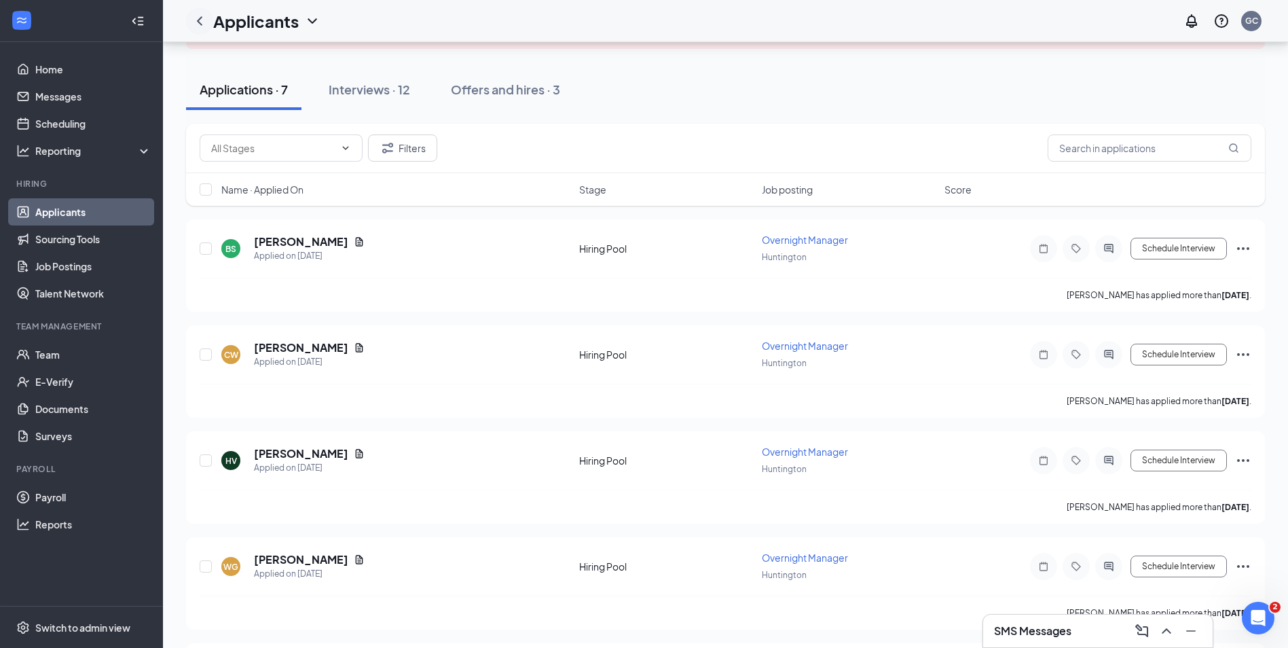
click at [195, 23] on icon "ChevronLeft" at bounding box center [200, 21] width 16 height 16
